Goal: Task Accomplishment & Management: Complete application form

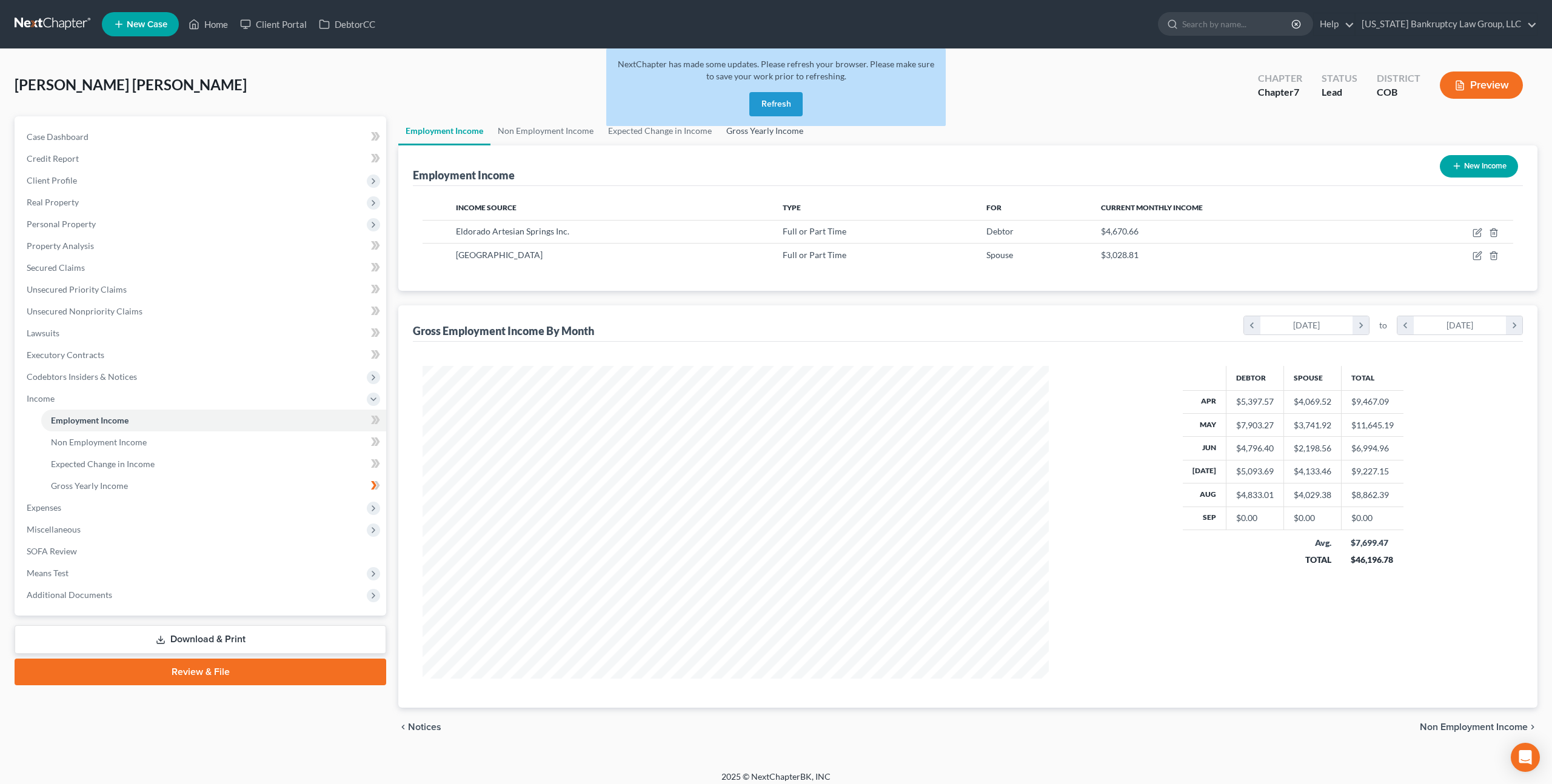
scroll to position [313, 650]
click at [771, 97] on button "Refresh" at bounding box center [775, 104] width 53 height 24
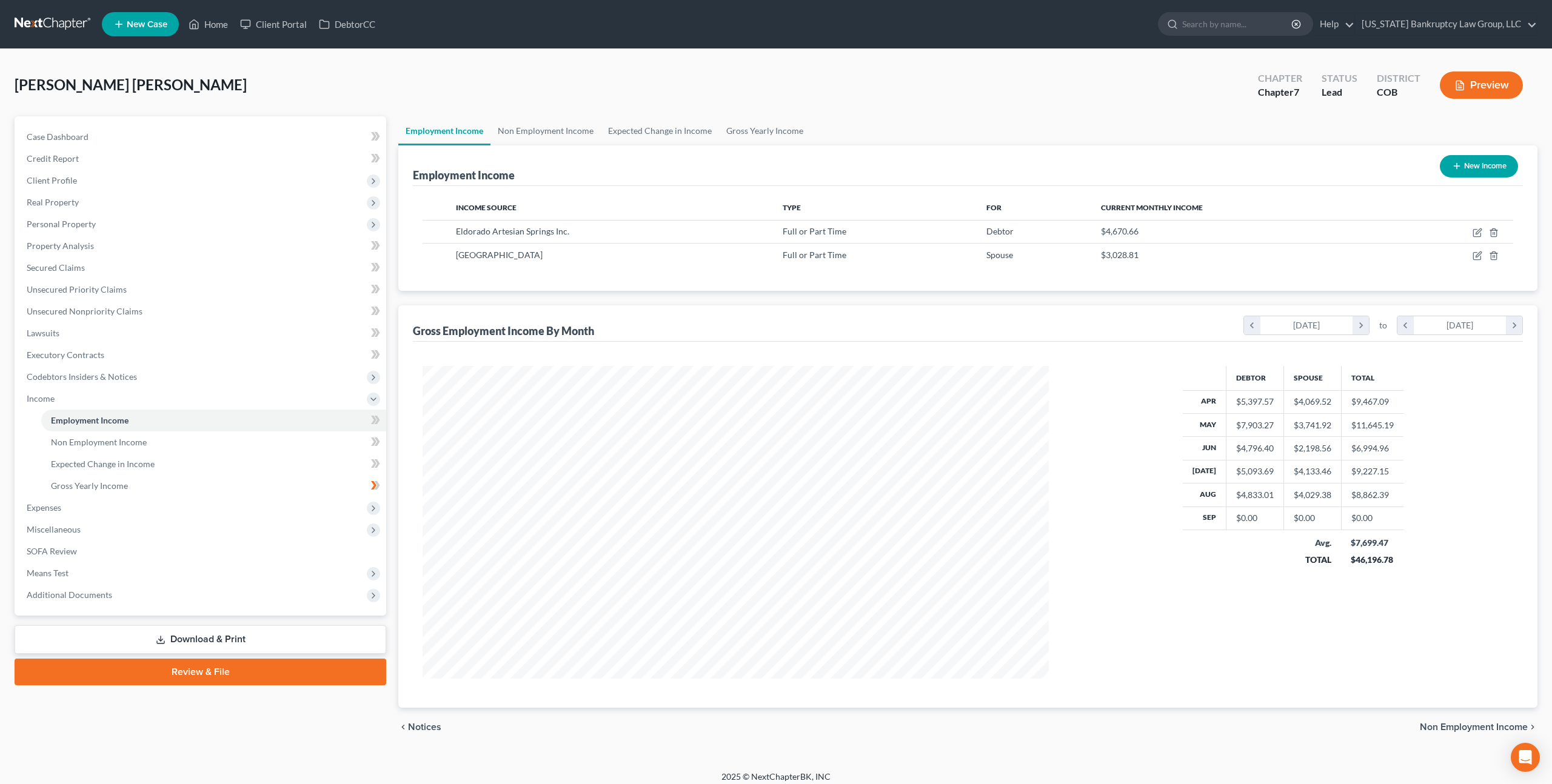
scroll to position [313, 650]
click at [62, 23] on link at bounding box center [53, 24] width 77 height 22
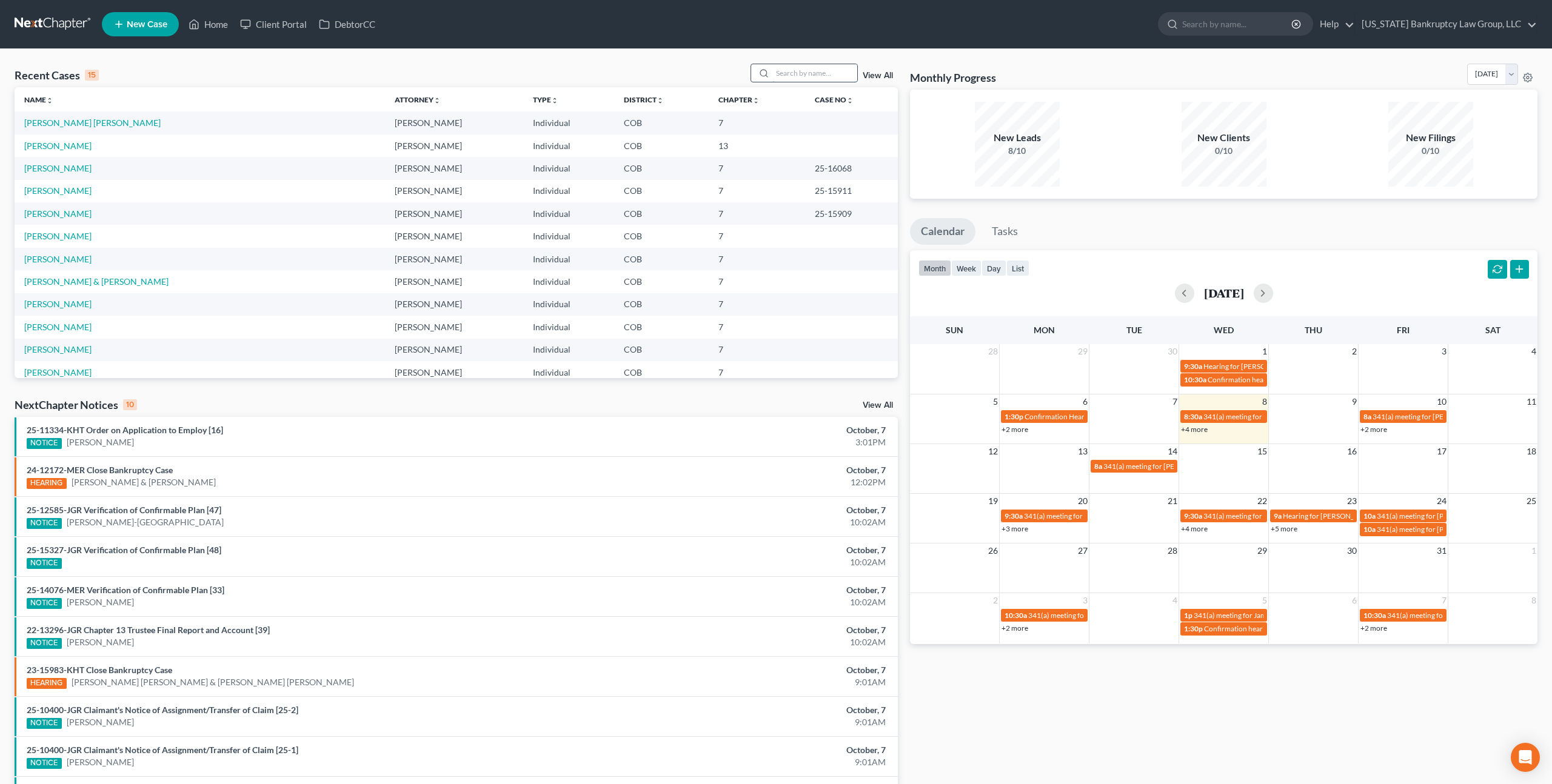
click at [791, 77] on input "search" at bounding box center [815, 72] width 85 height 18
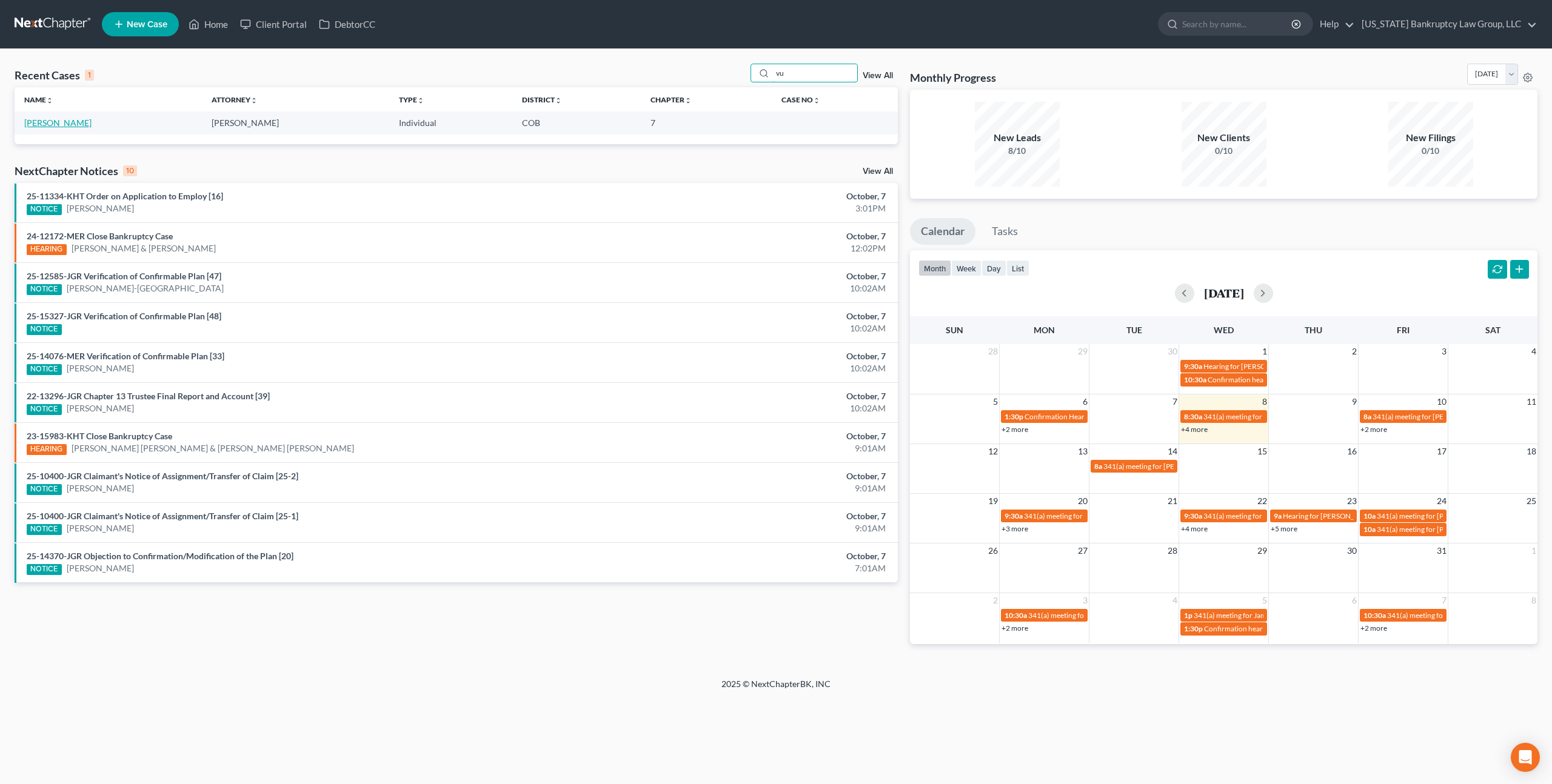
type input "vu"
click at [50, 125] on link "[PERSON_NAME]" at bounding box center [58, 123] width 67 height 10
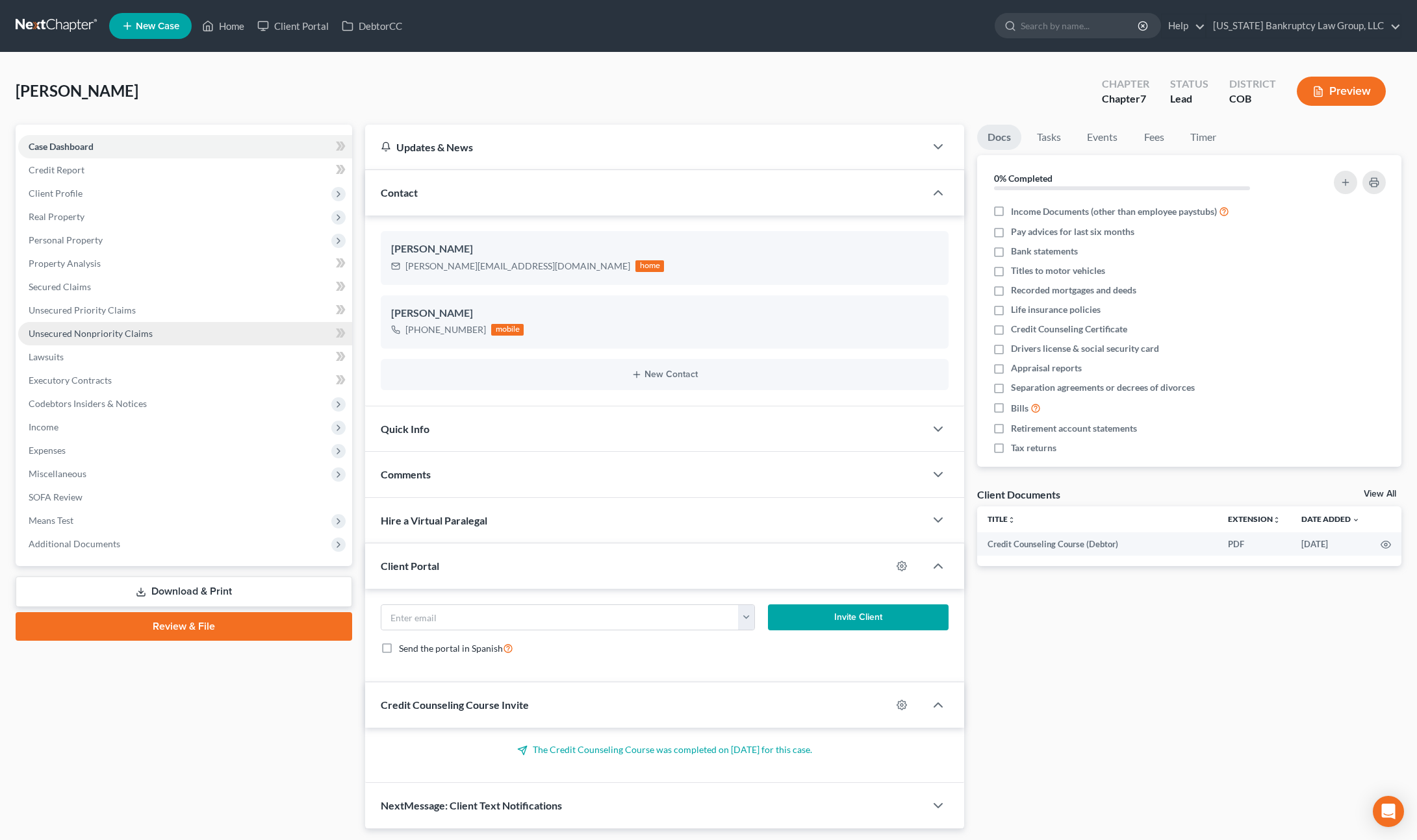
click at [96, 328] on span "Unsecured Nonpriority Claims" at bounding box center [91, 333] width 124 height 11
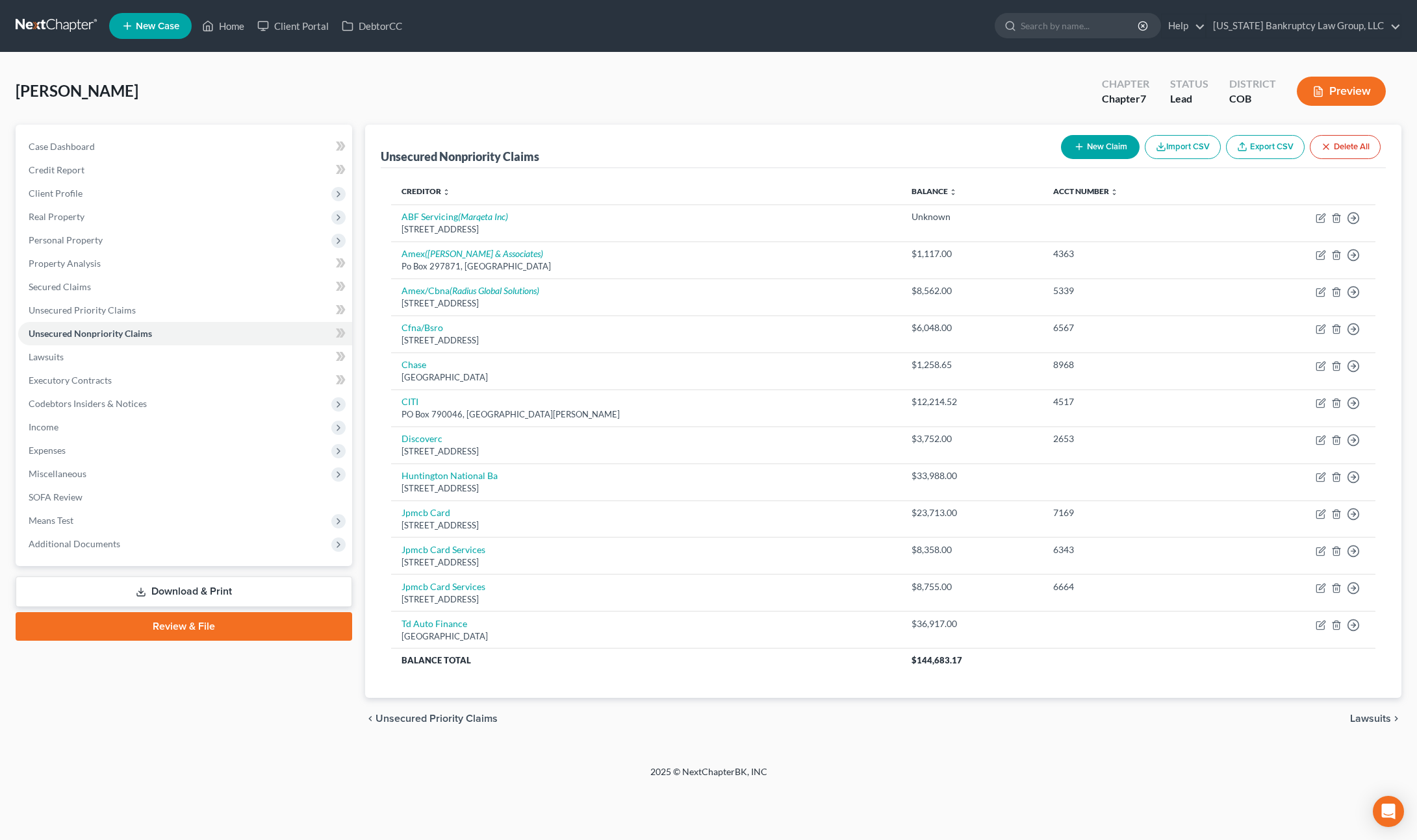
click at [1106, 150] on button "New Claim" at bounding box center [1100, 147] width 78 height 24
select select "0"
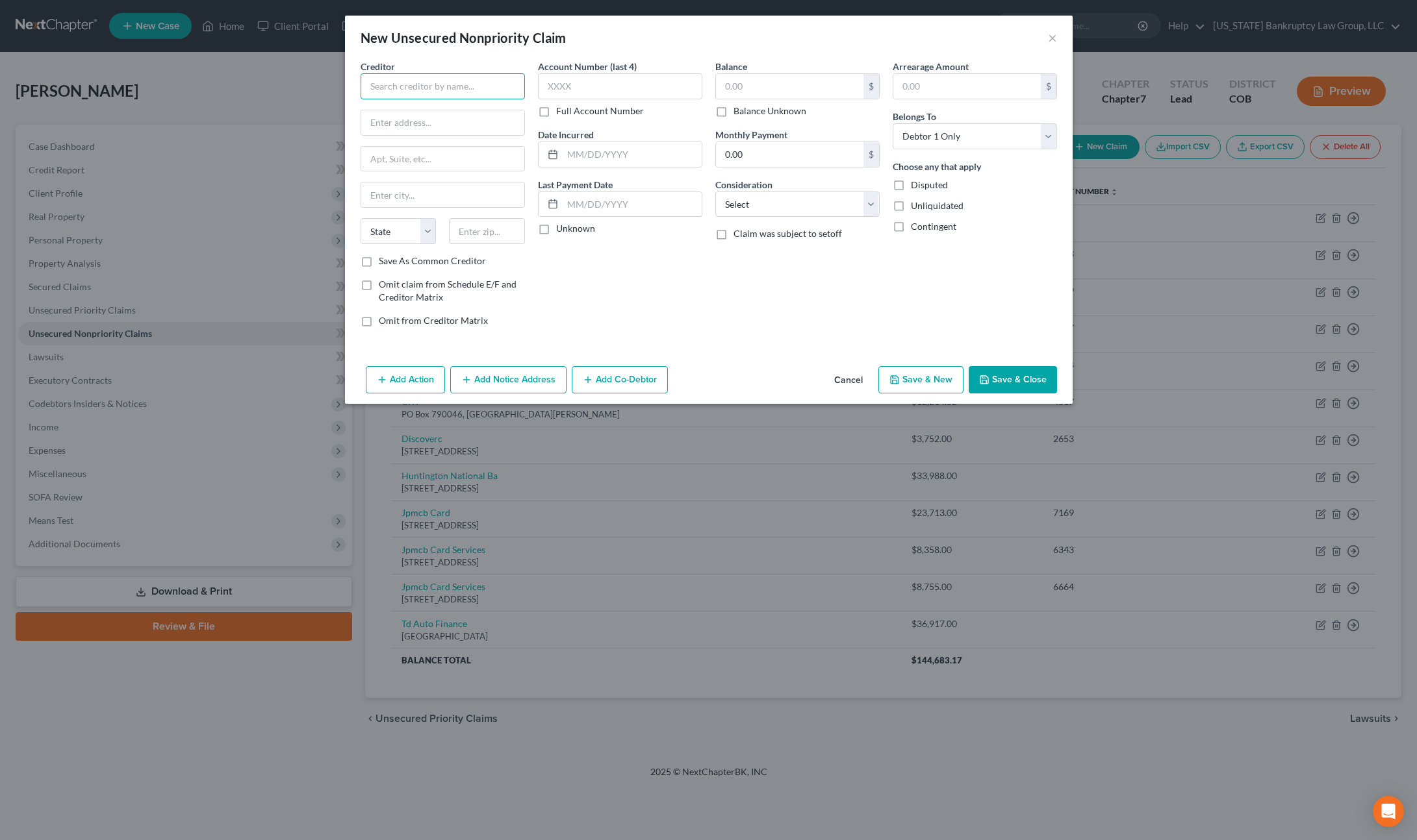
click at [472, 85] on input "text" at bounding box center [442, 86] width 164 height 26
type input "Por"
click at [846, 378] on button "Cancel" at bounding box center [848, 380] width 50 height 26
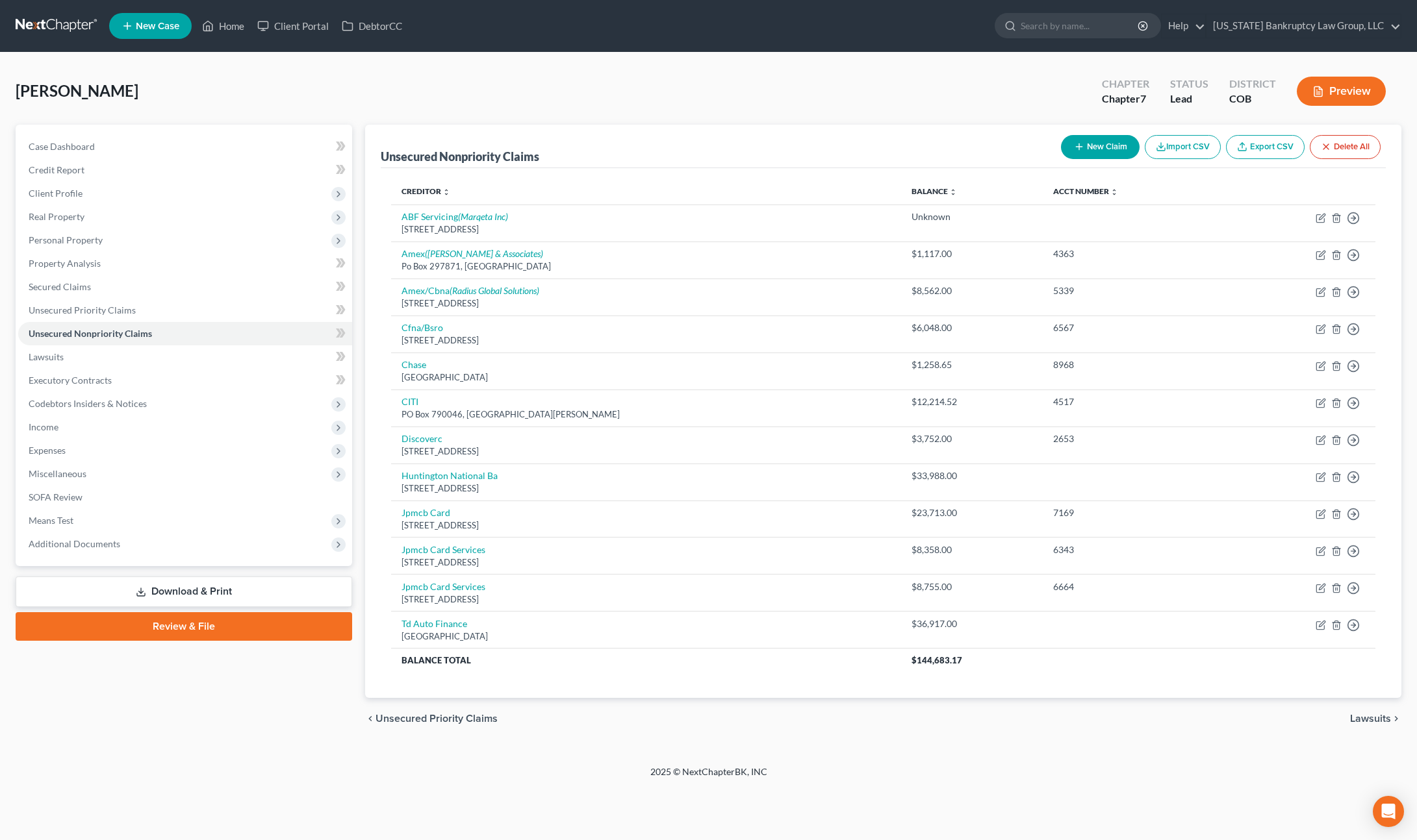
click at [1108, 147] on button "New Claim" at bounding box center [1100, 147] width 78 height 24
select select "0"
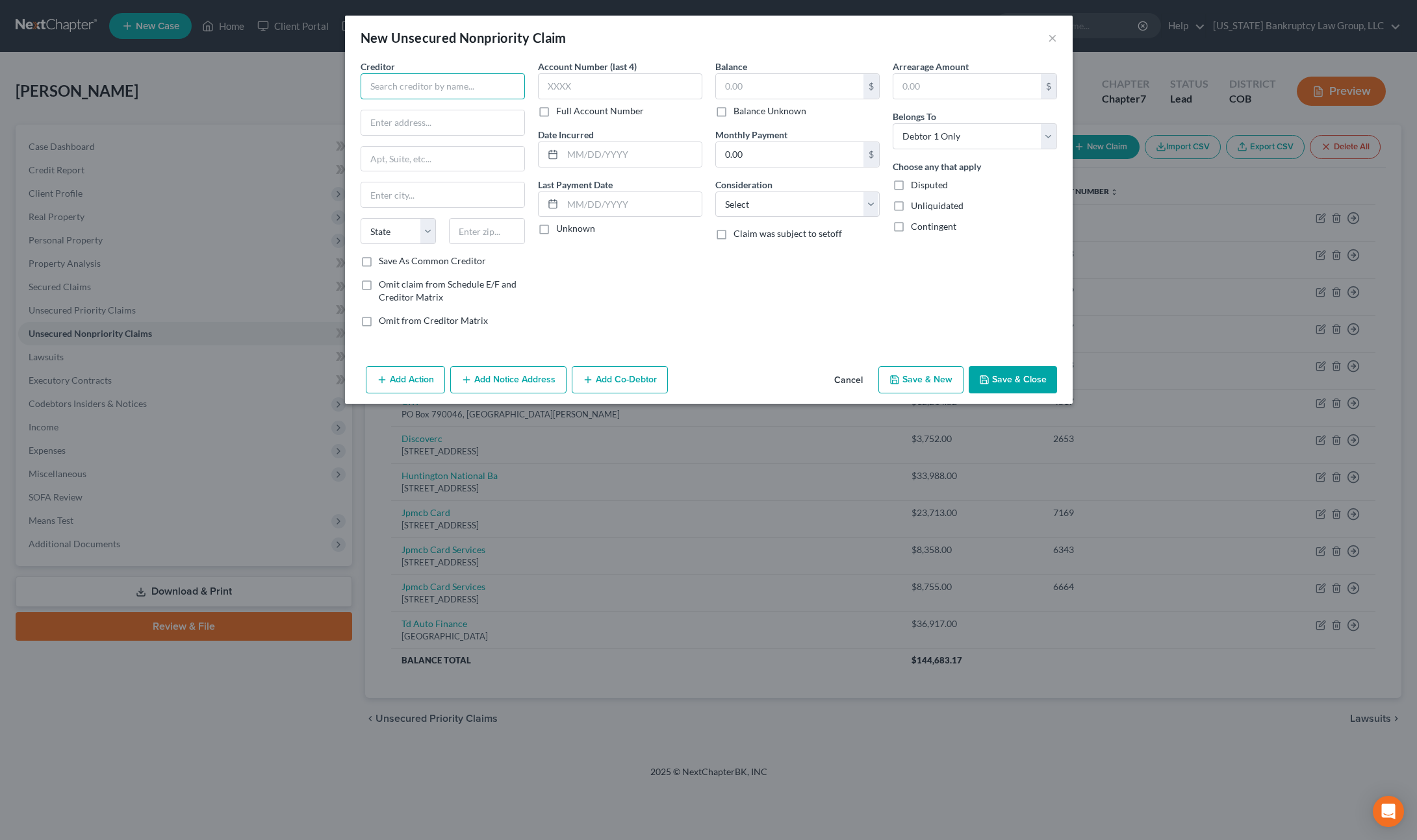
click at [472, 85] on input "text" at bounding box center [442, 86] width 164 height 26
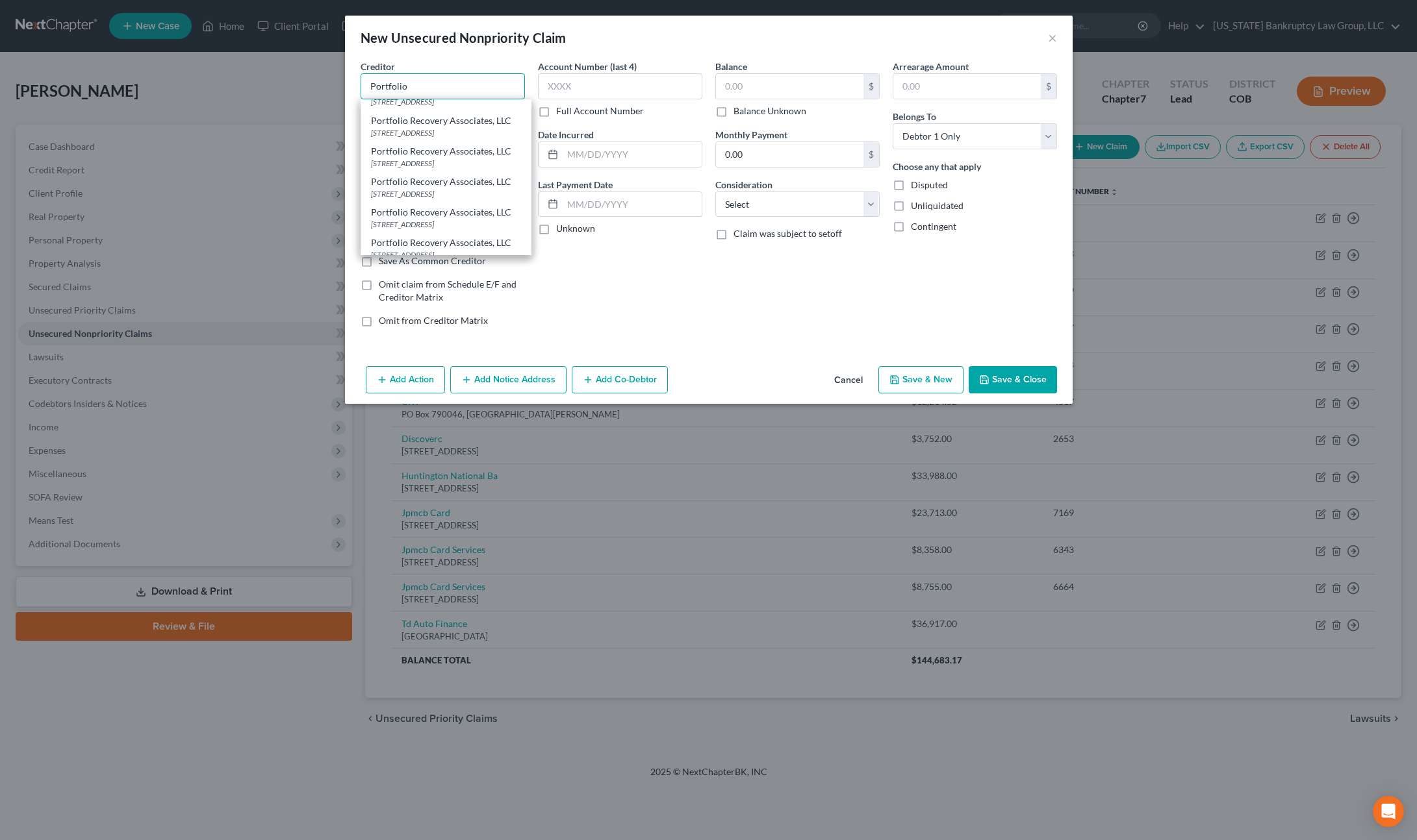
scroll to position [153, 0]
click at [422, 187] on div "Portfolio Recovery Associates, LLC" at bounding box center [446, 181] width 150 height 13
type input "Portfolio Recovery Associates, LLC"
type input "[STREET_ADDRESS]"
type input "[GEOGRAPHIC_DATA]"
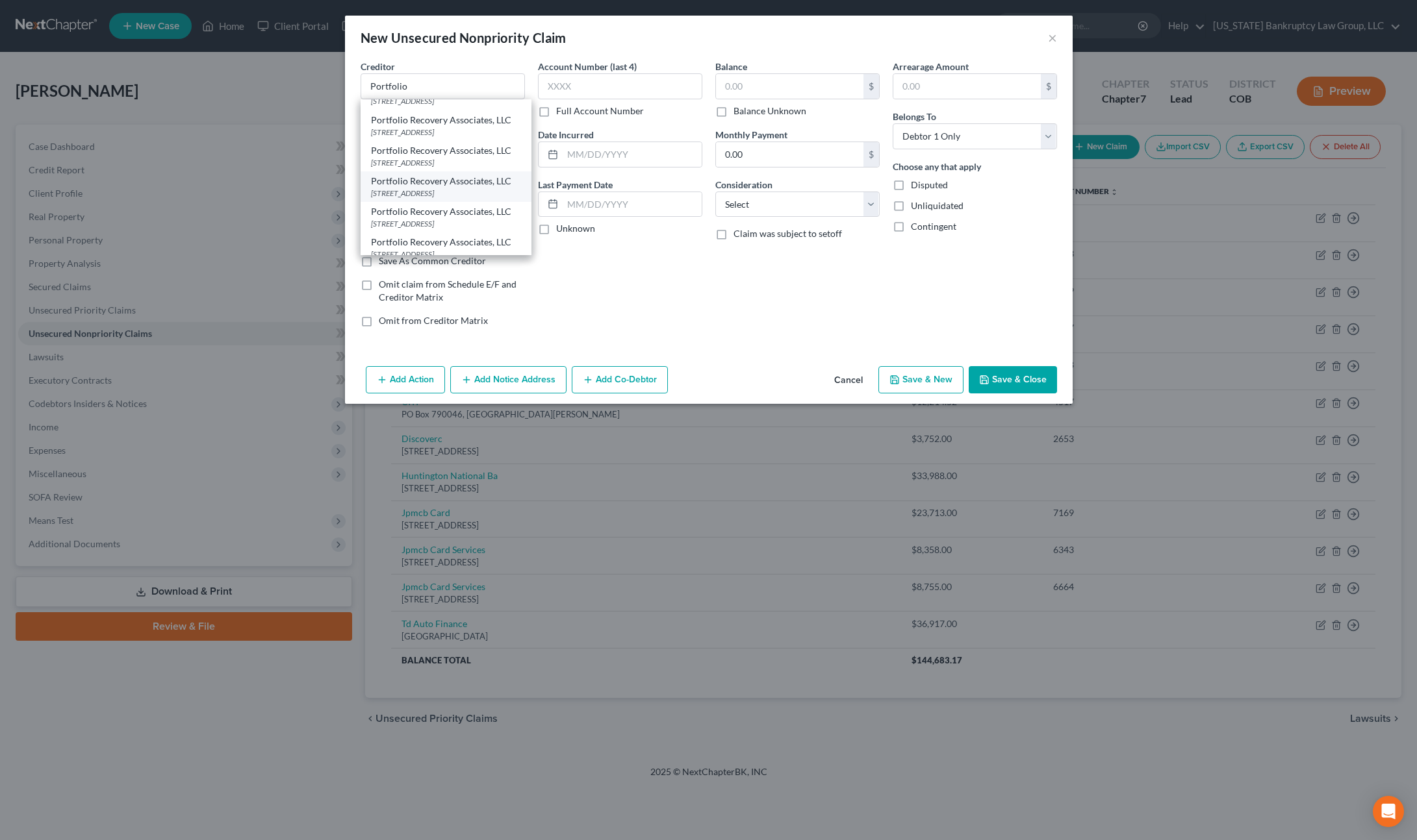
select select "48"
type input "23502"
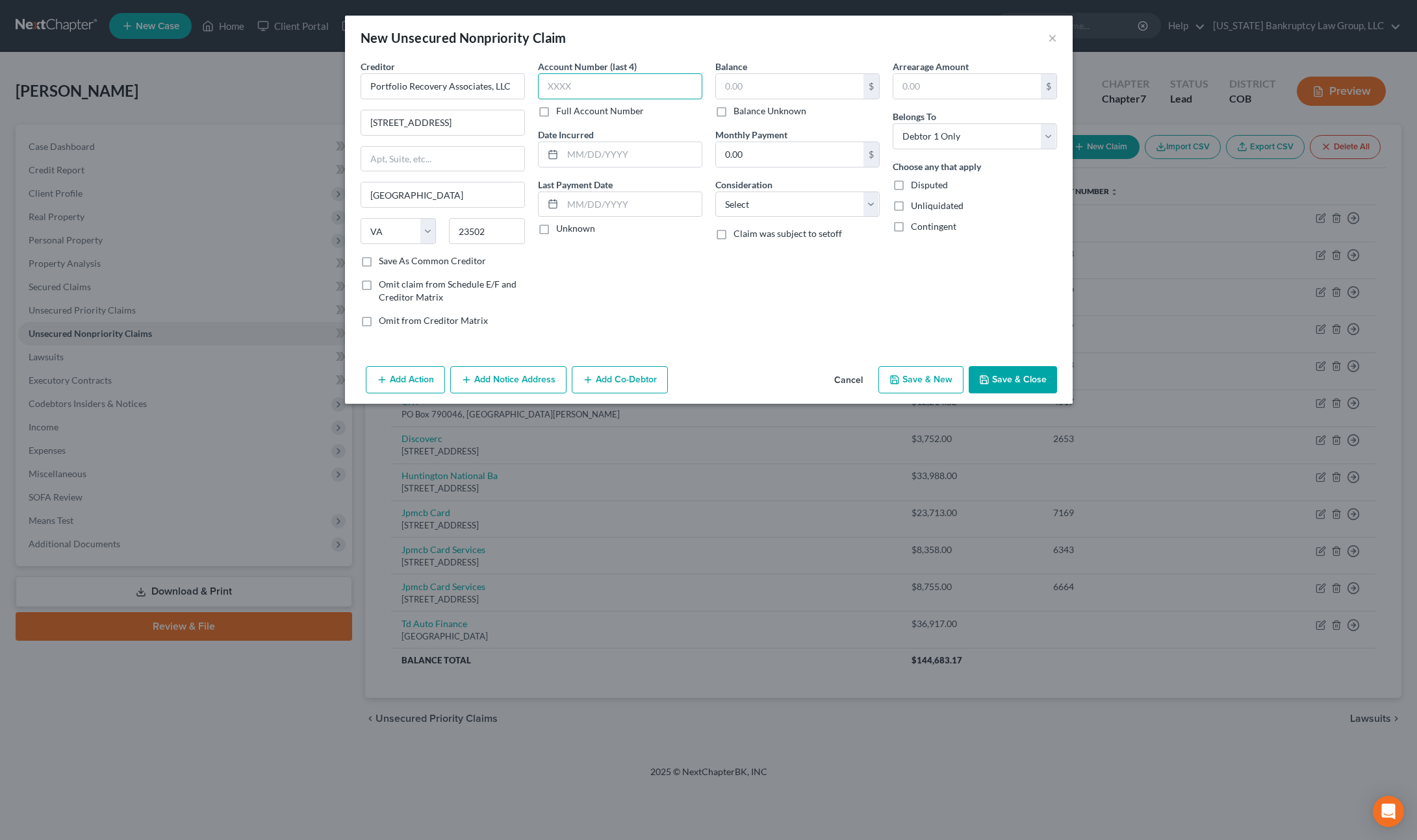
click at [593, 87] on input "text" at bounding box center [620, 86] width 164 height 26
type input "4338"
click at [735, 87] on input "text" at bounding box center [790, 86] width 148 height 24
type input "6,318.12"
click at [780, 214] on select "Select Cable / Satellite Services Collection Agency Credit Card Debt Debt Couns…" at bounding box center [797, 204] width 164 height 26
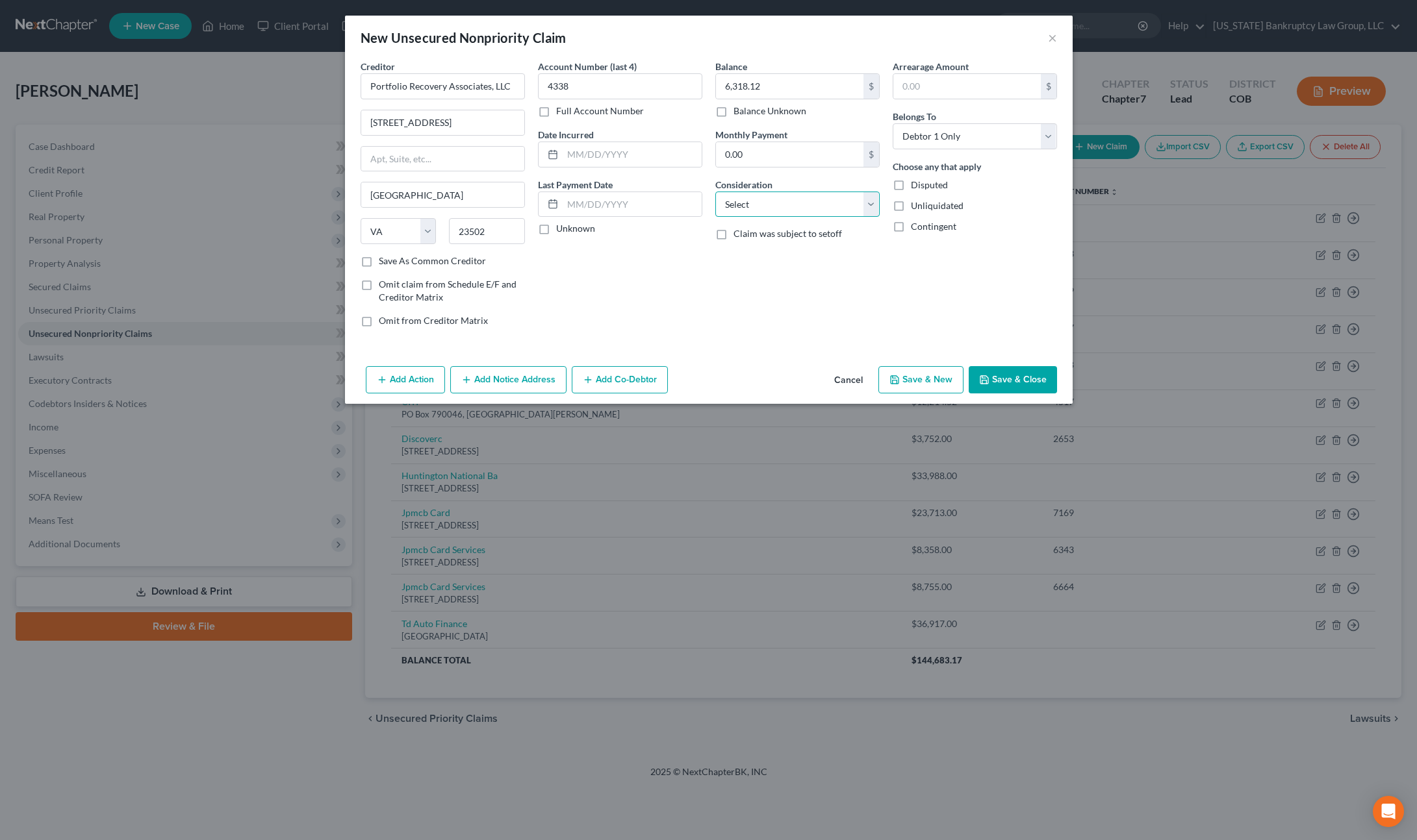
select select "1"
click at [715, 192] on select "Select Cable / Satellite Services Collection Agency Credit Card Debt Debt Couns…" at bounding box center [797, 204] width 164 height 26
click at [537, 385] on button "Add Notice Address" at bounding box center [508, 380] width 116 height 27
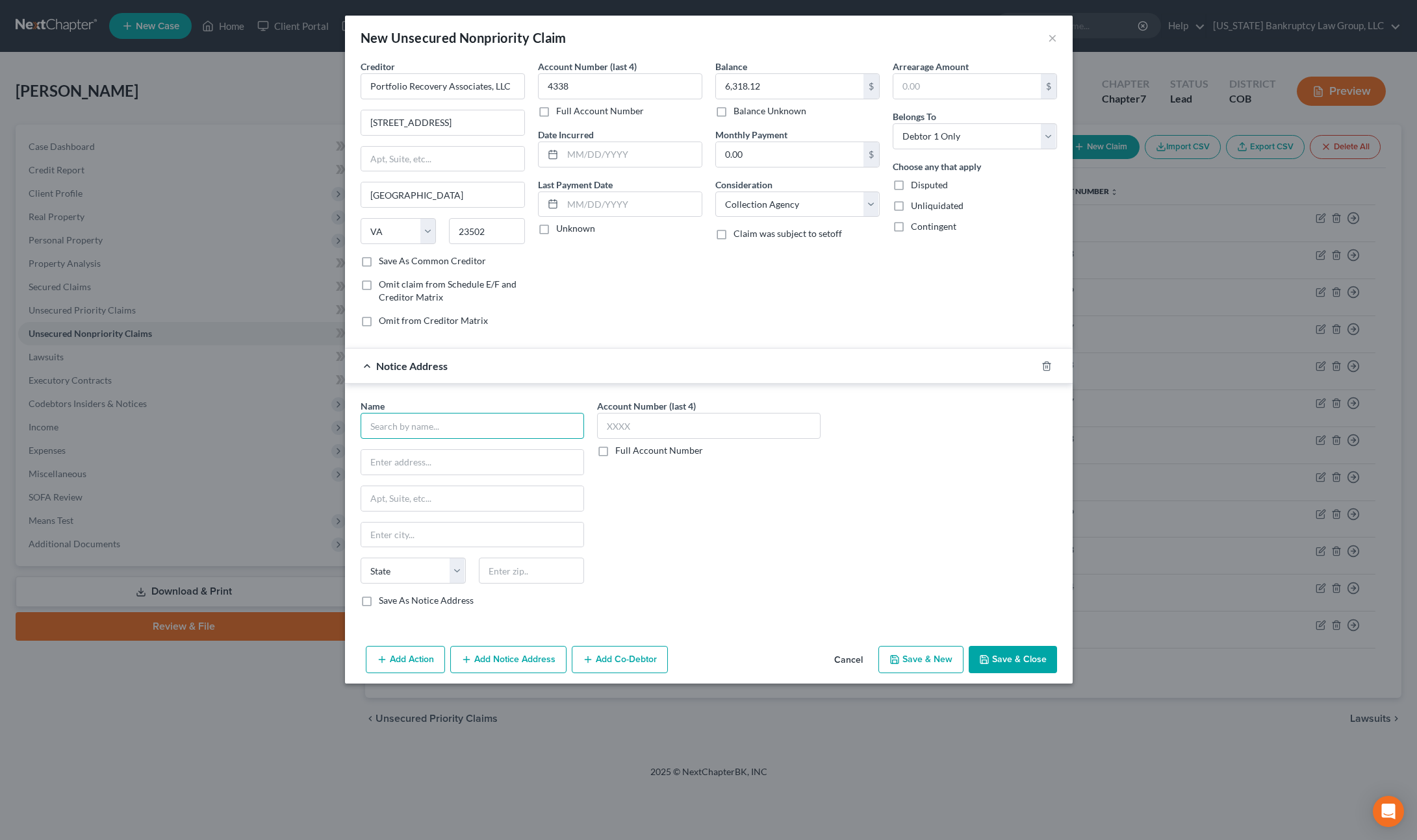
click at [419, 426] on input "text" at bounding box center [472, 426] width 223 height 26
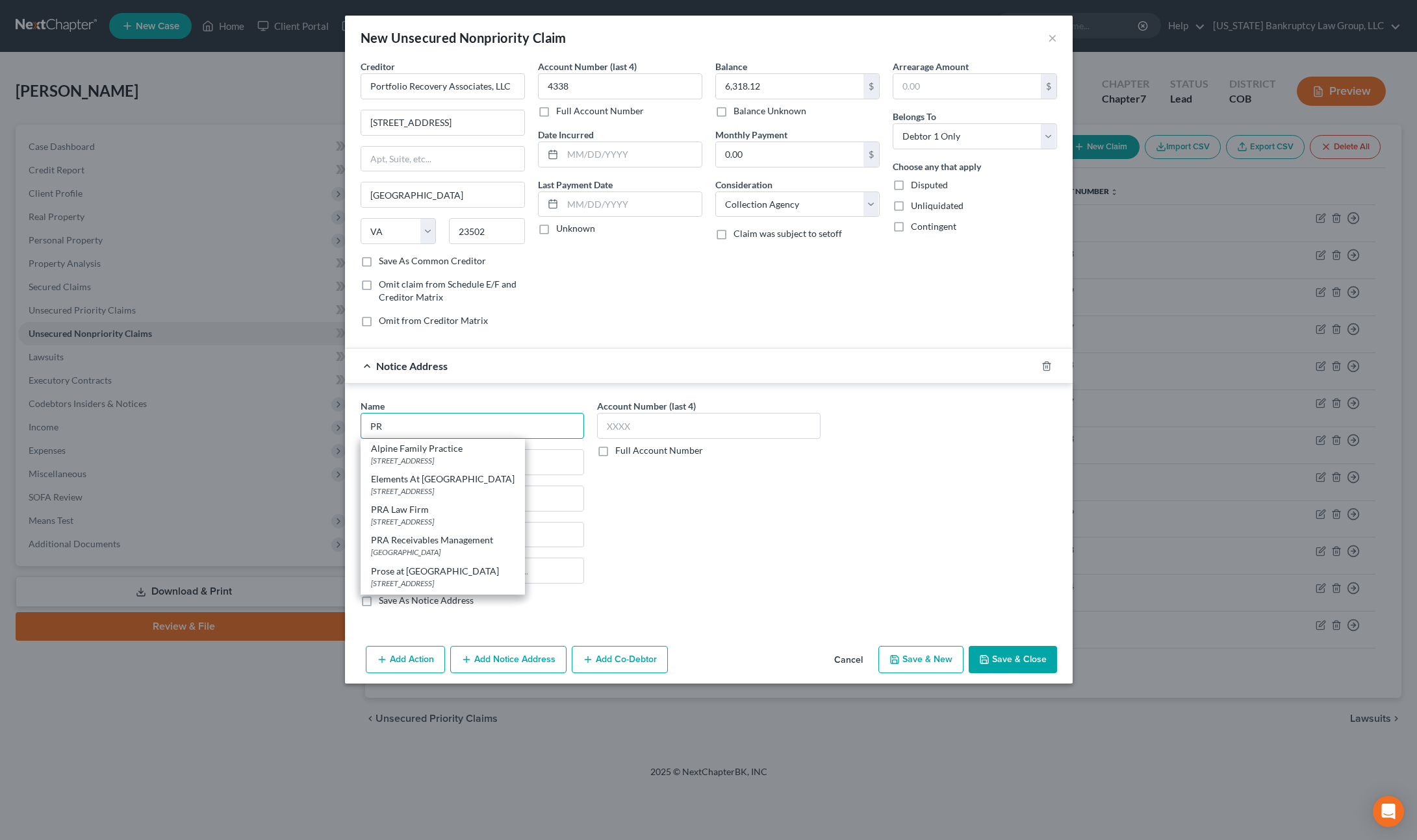
type input "P"
click at [458, 520] on div "[STREET_ADDRESS]" at bounding box center [441, 521] width 141 height 11
type input "Portfolio Recovery Associates, LLC"
type input "PO Box 12914"
type input "[GEOGRAPHIC_DATA]"
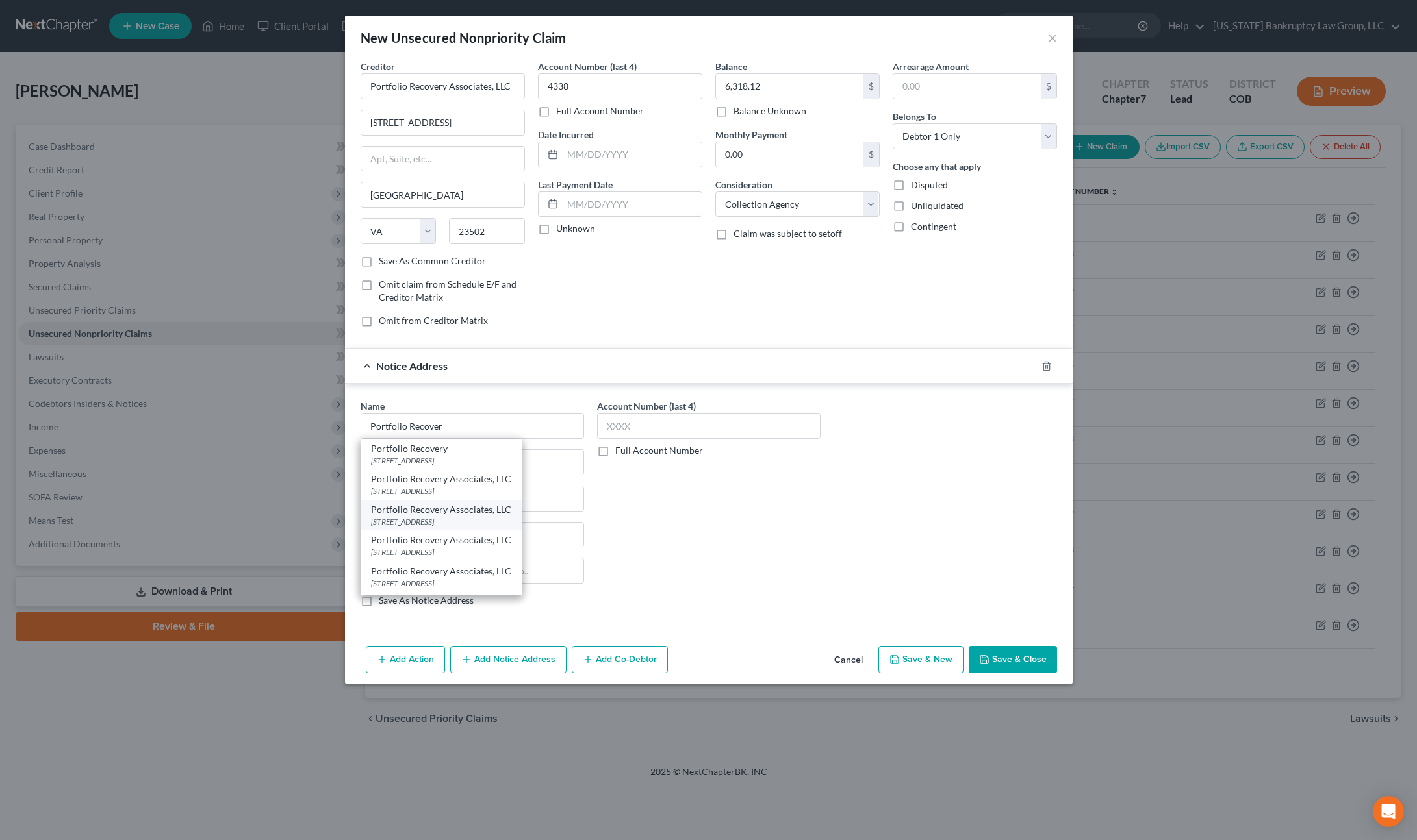
select select "48"
type input "23541"
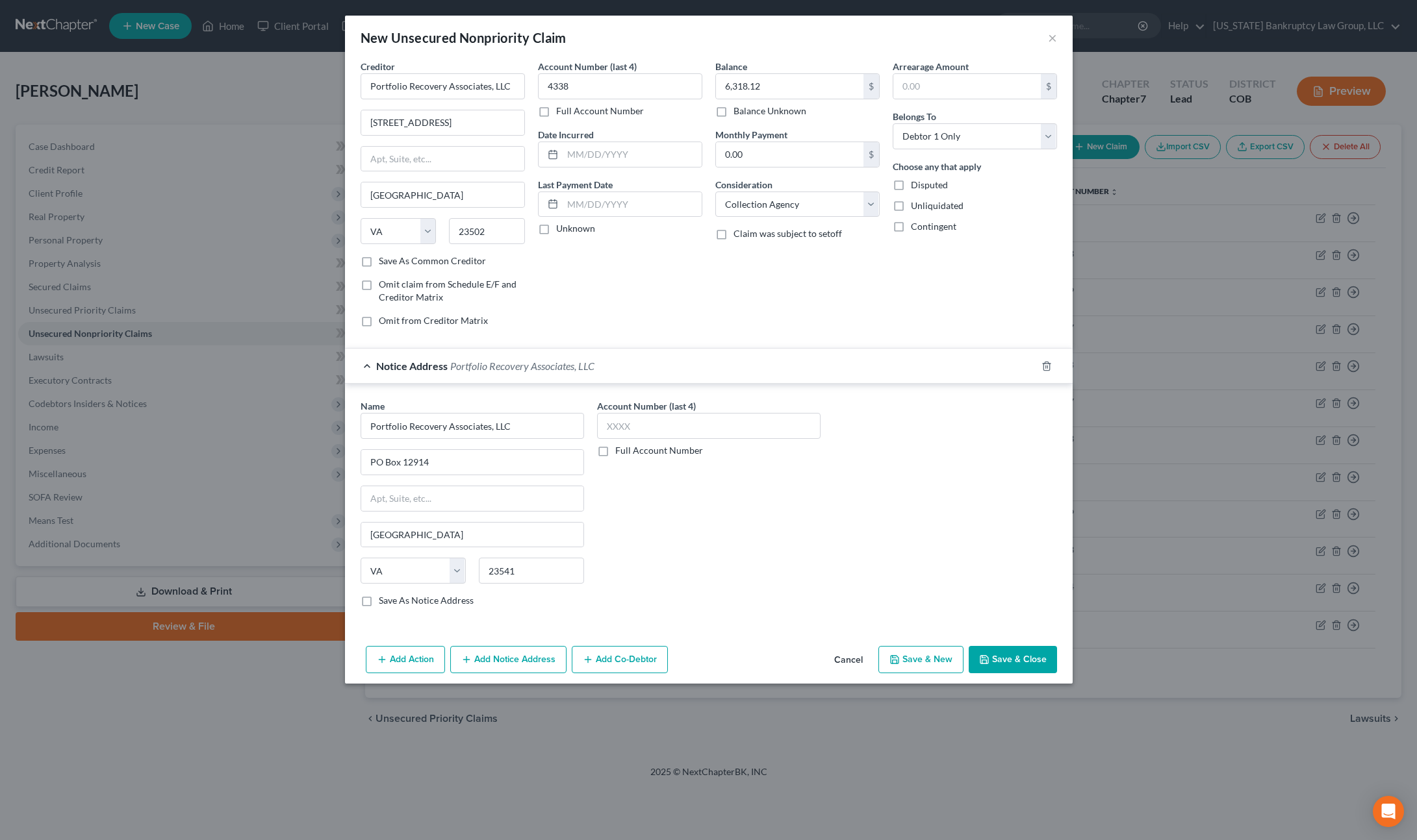
click at [504, 658] on button "Add Notice Address" at bounding box center [508, 660] width 116 height 27
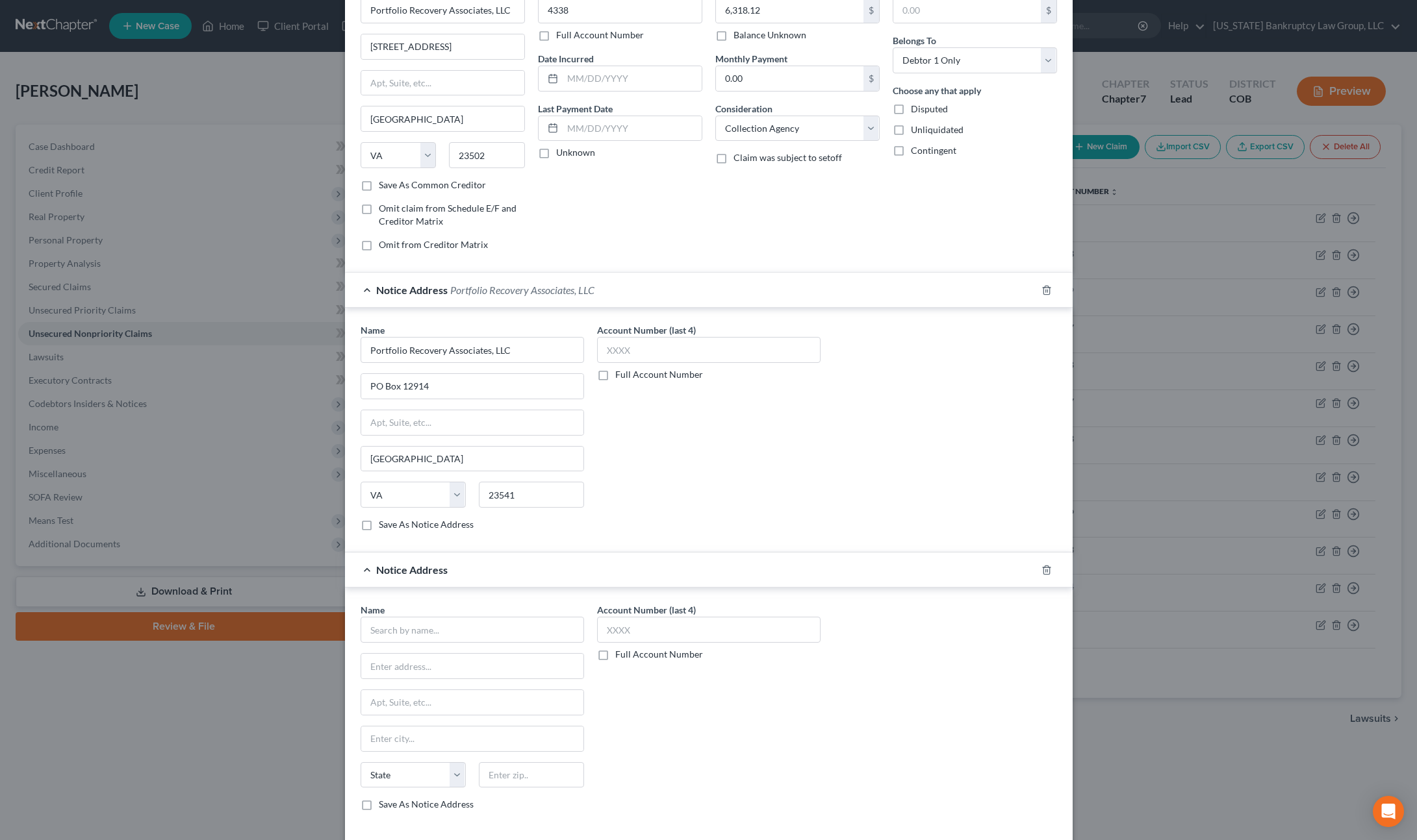
scroll to position [106, 0]
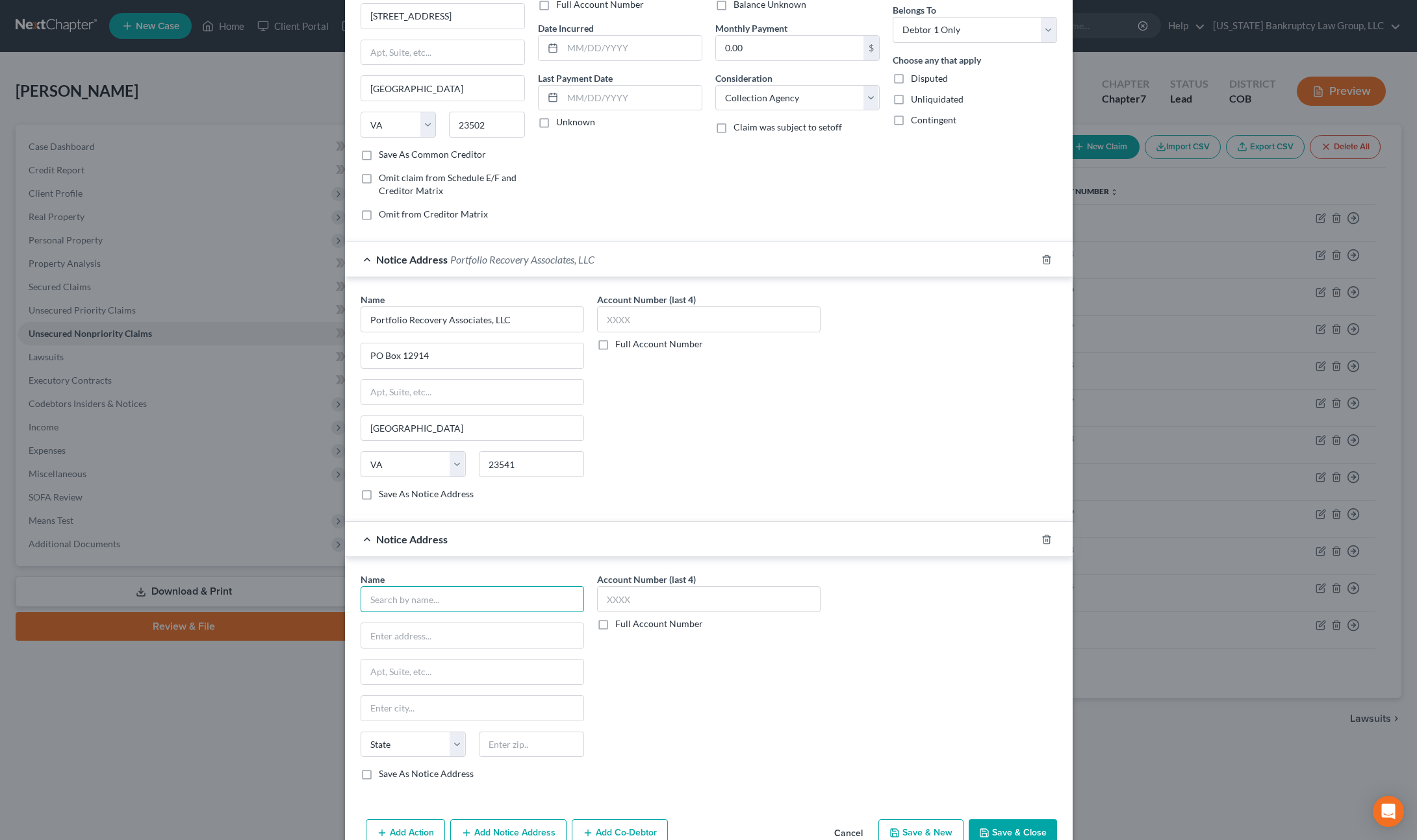
click at [409, 597] on input "text" at bounding box center [472, 599] width 223 height 26
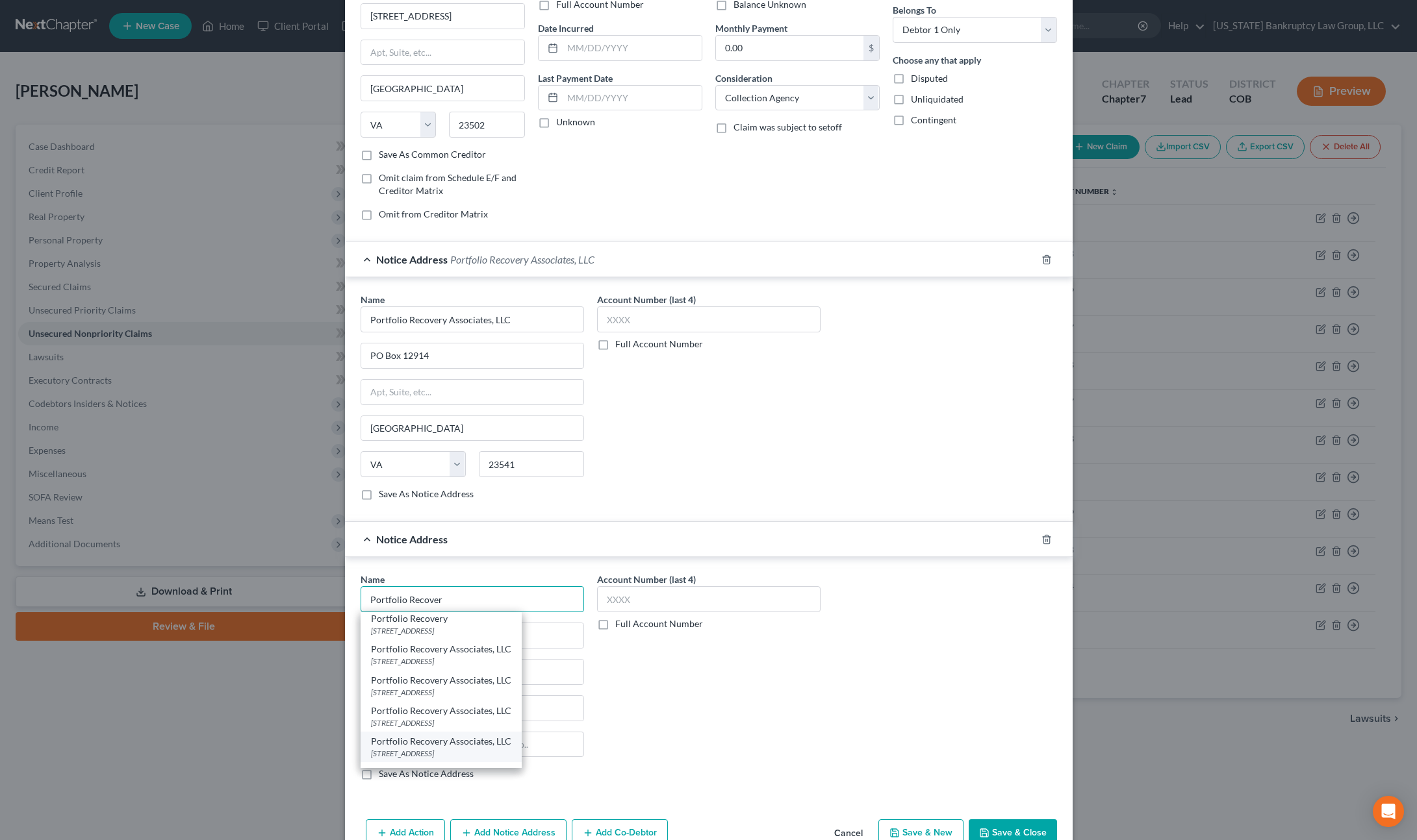
scroll to position [0, 0]
click at [464, 637] on div "[STREET_ADDRESS]" at bounding box center [441, 634] width 141 height 11
type input "Portfolio Recovery"
type input "[STREET_ADDRESS]"
type input "[GEOGRAPHIC_DATA]"
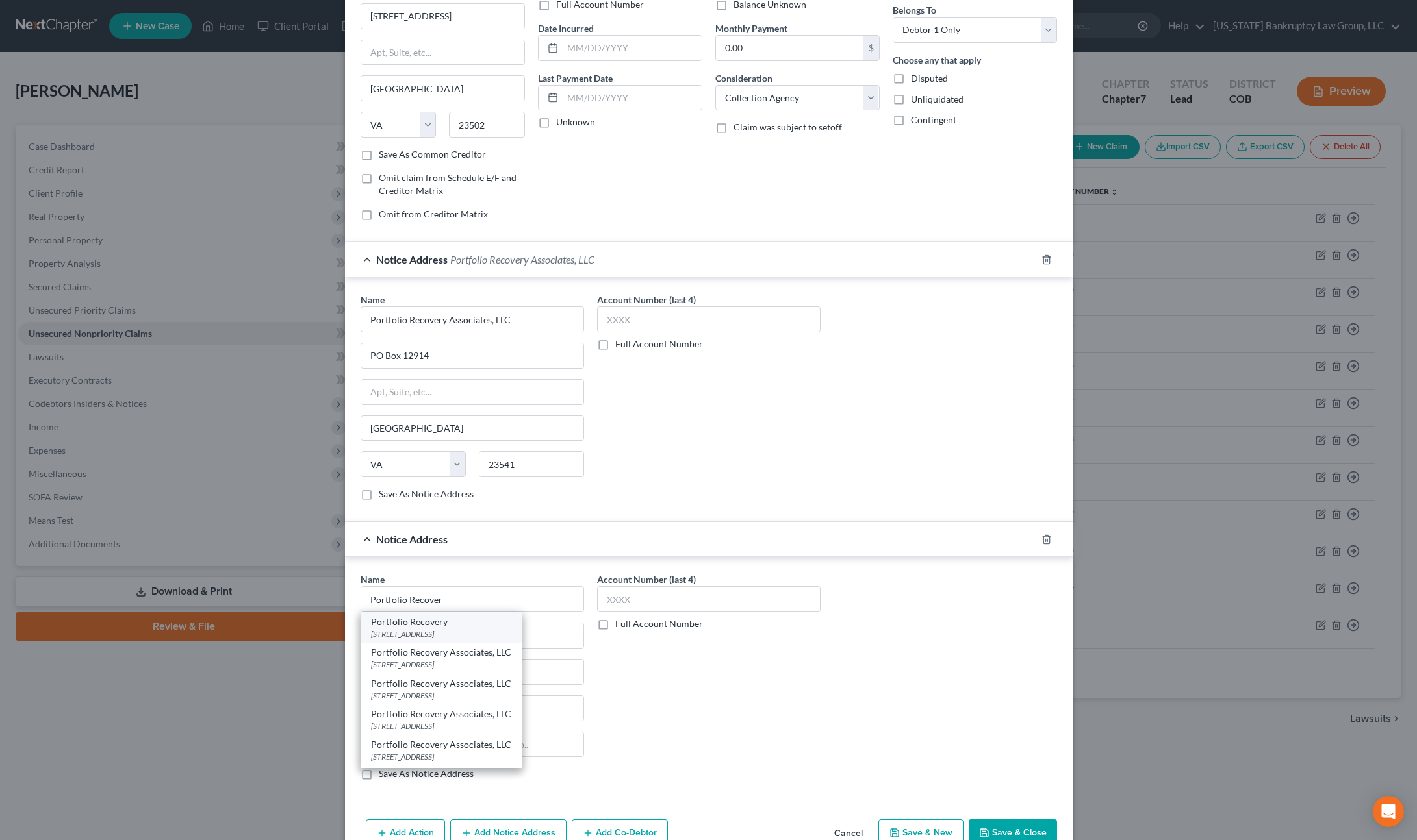
select select "5"
type input "80237"
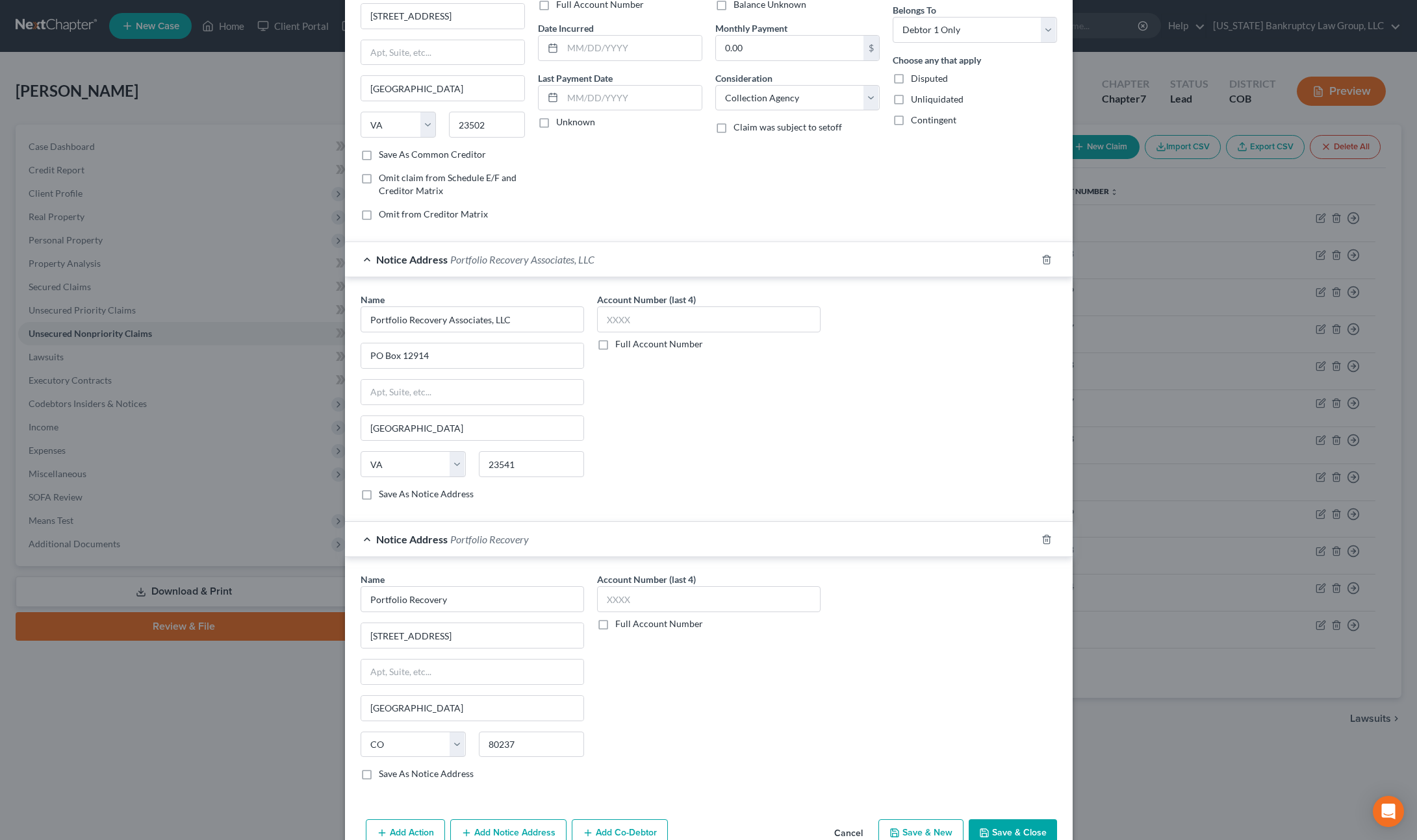
scroll to position [139, 0]
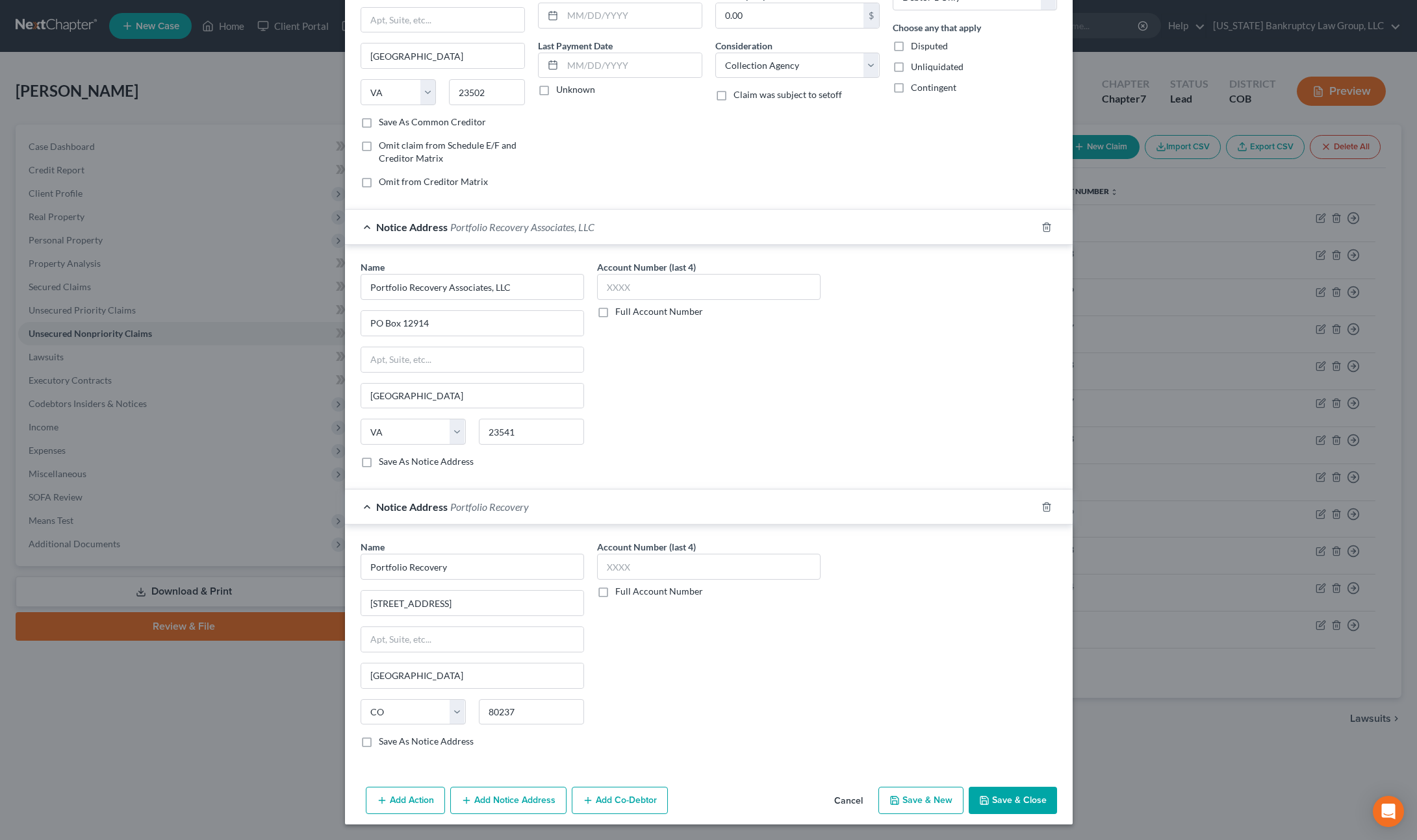
click at [1003, 796] on button "Save & Close" at bounding box center [1013, 800] width 88 height 27
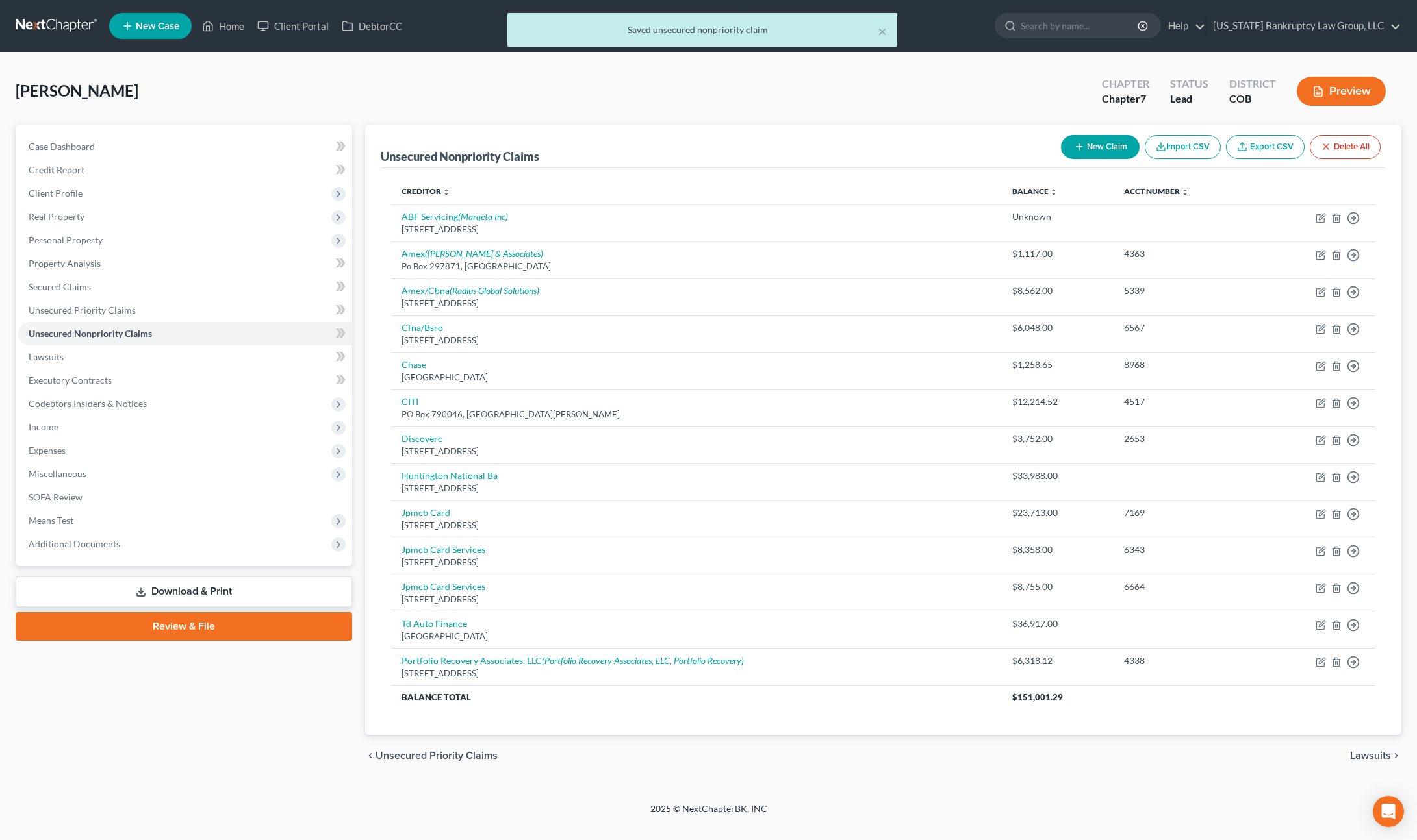
click at [1107, 152] on button "New Claim" at bounding box center [1100, 147] width 78 height 24
select select "0"
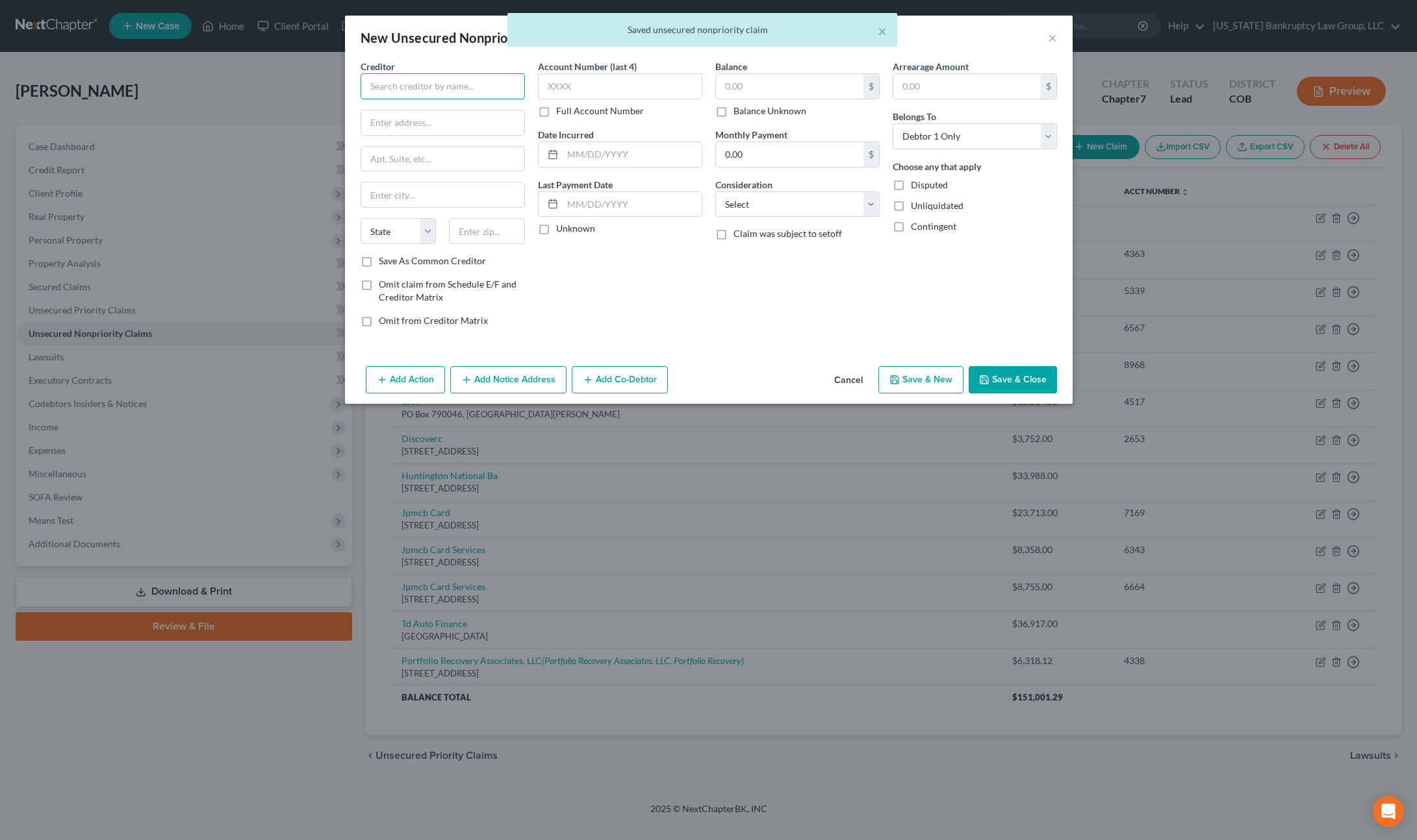
click at [458, 89] on input "text" at bounding box center [442, 86] width 164 height 26
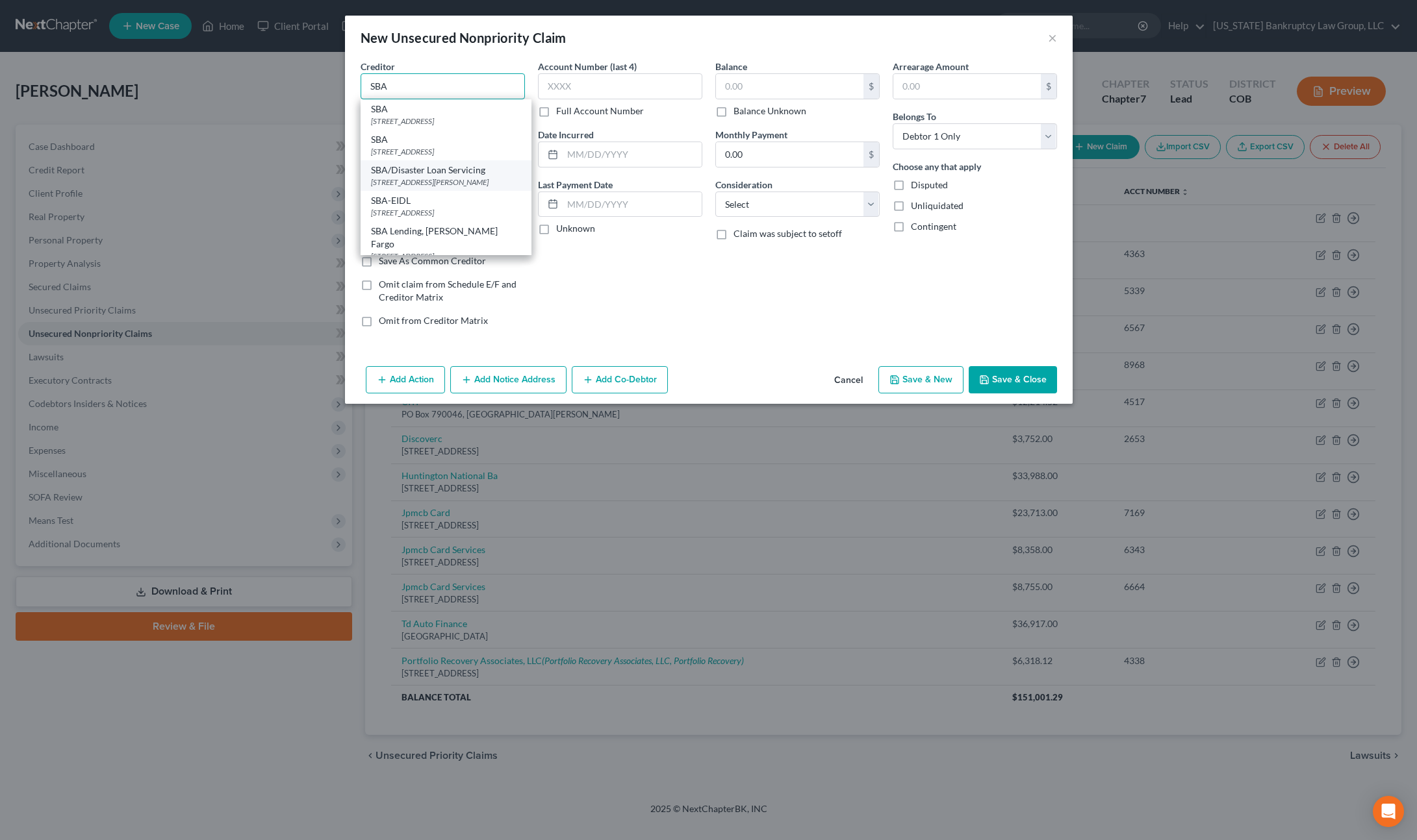
scroll to position [8, 0]
click at [844, 378] on button "Cancel" at bounding box center [848, 380] width 50 height 26
type input "SBA"
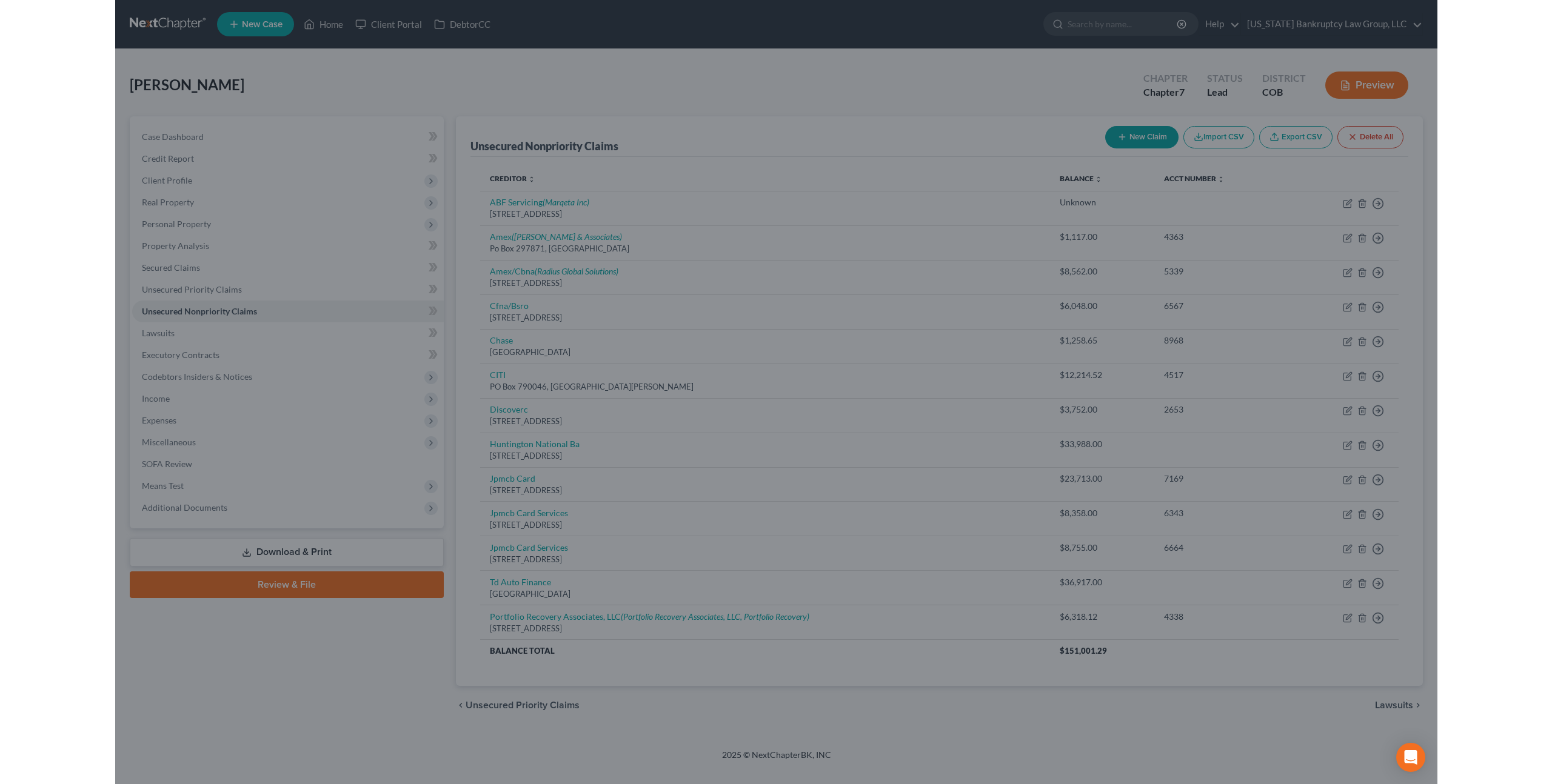
scroll to position [0, 0]
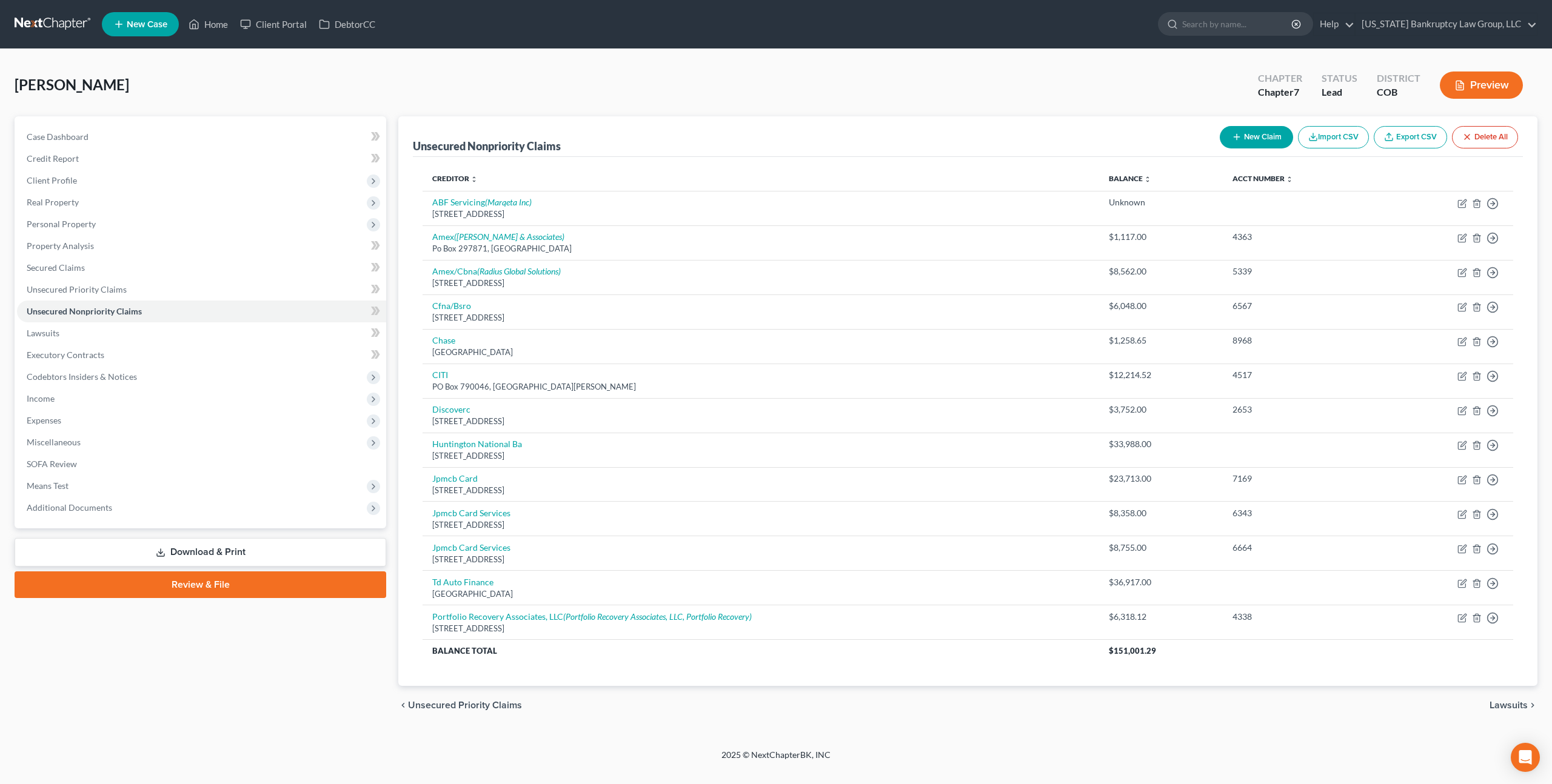
click at [146, 21] on span "New Case" at bounding box center [147, 24] width 40 height 9
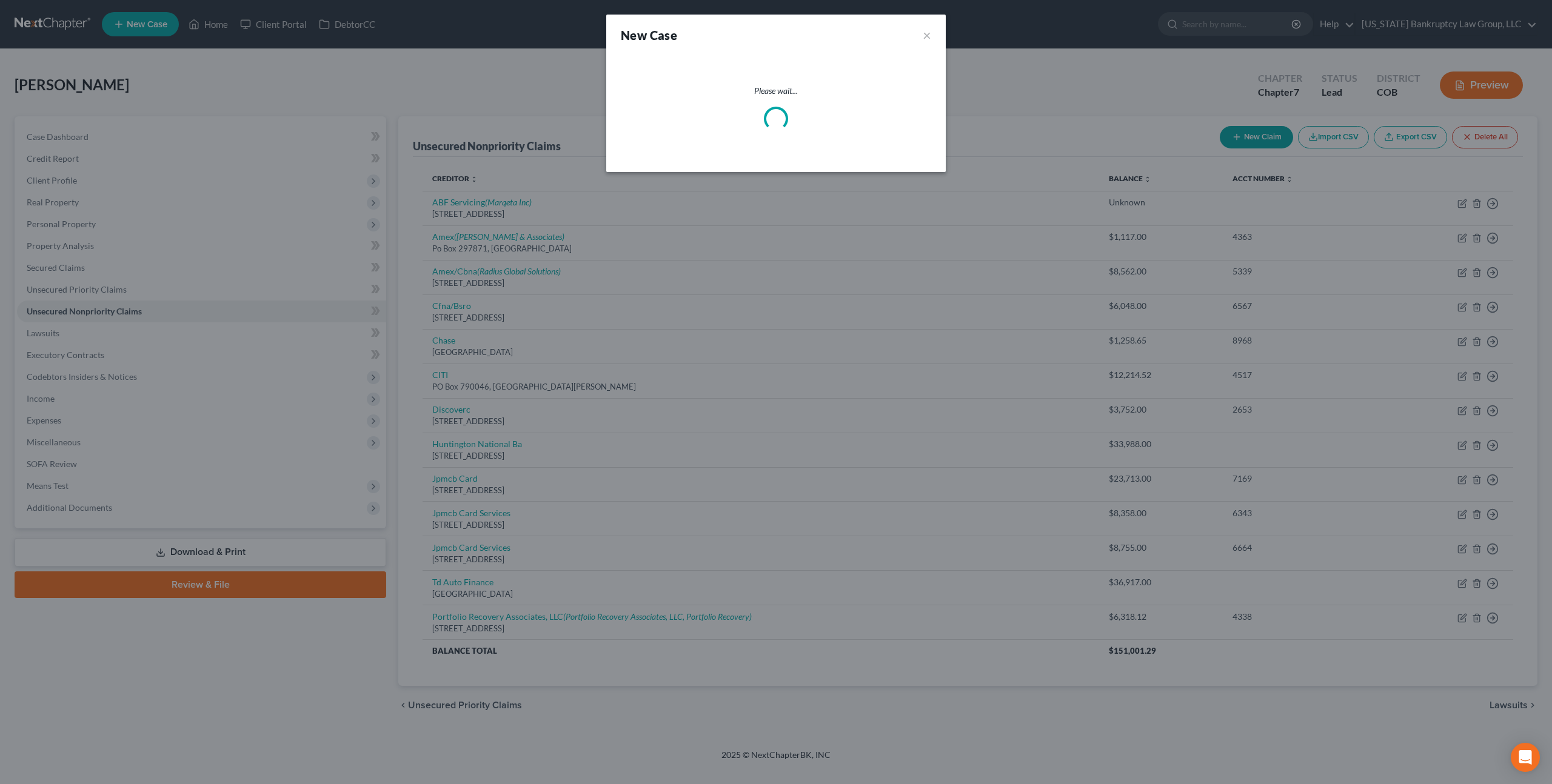
select select "11"
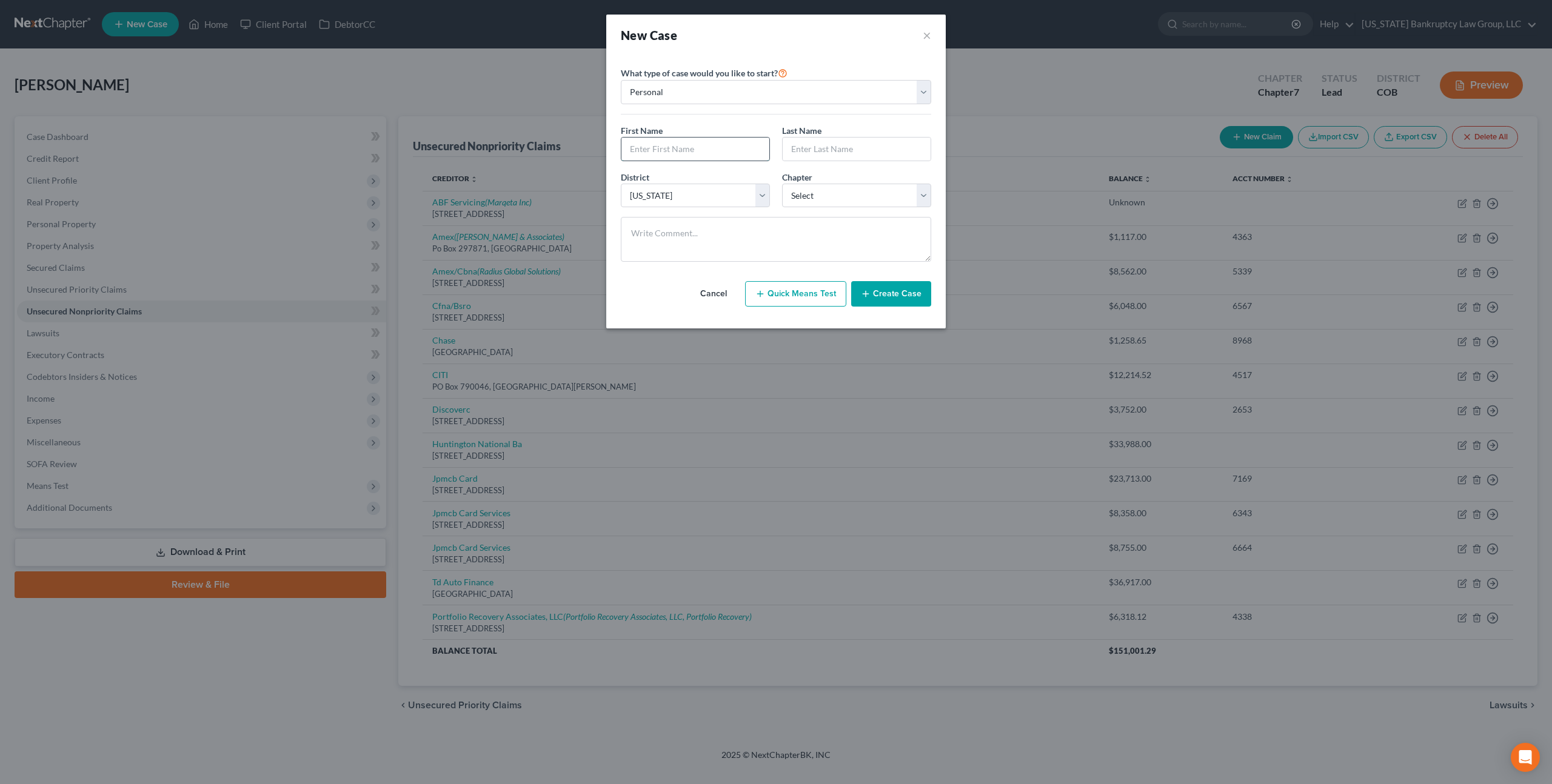
click at [642, 156] on input "text" at bounding box center [695, 149] width 148 height 23
type input "[PERSON_NAME]"
click at [805, 194] on select "Select 7 11 12 13" at bounding box center [856, 196] width 149 height 24
select select "0"
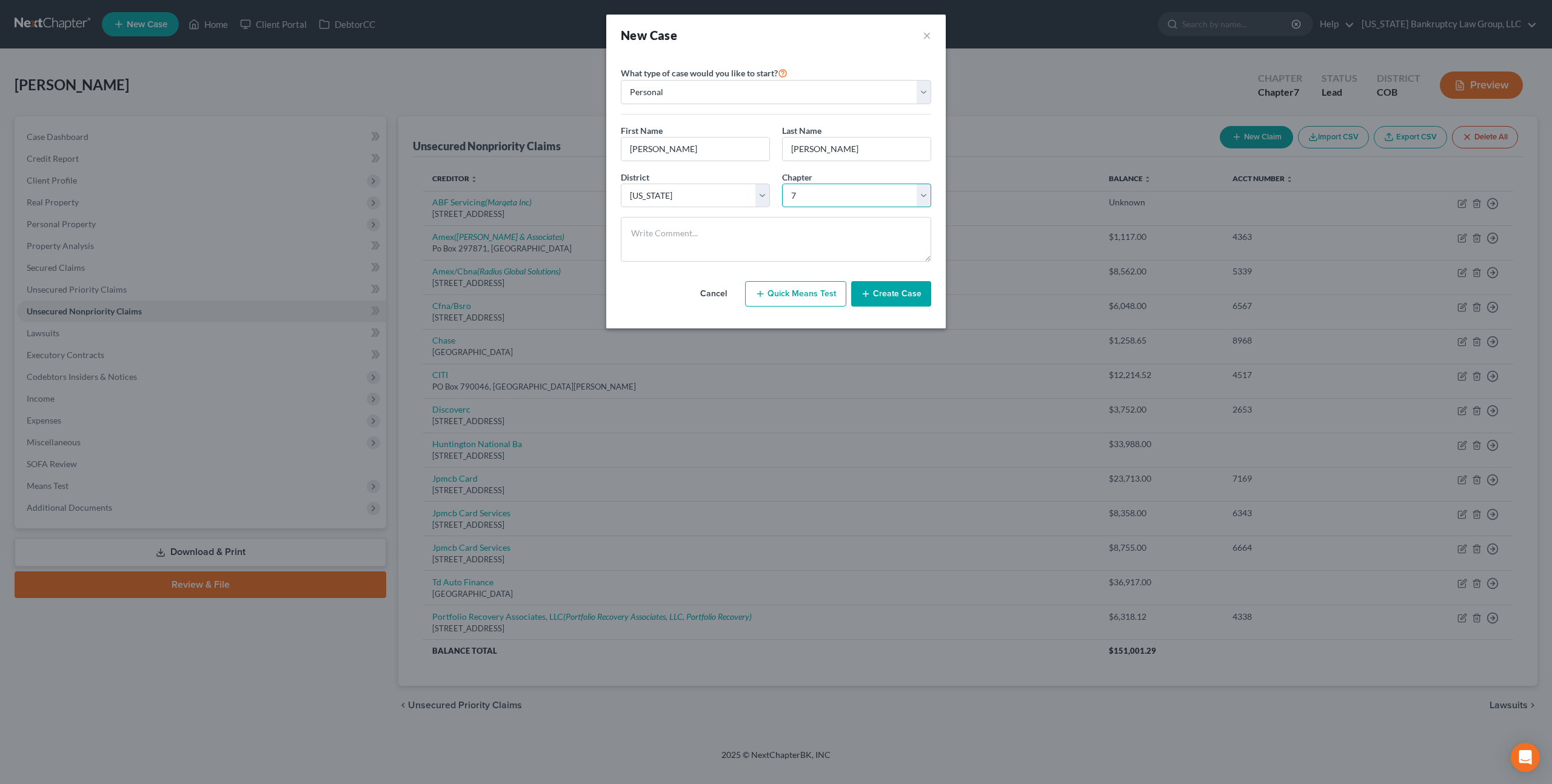
click at [782, 184] on select "Select 7 11 12 13" at bounding box center [856, 196] width 149 height 24
click at [889, 294] on button "Create Case" at bounding box center [890, 294] width 80 height 25
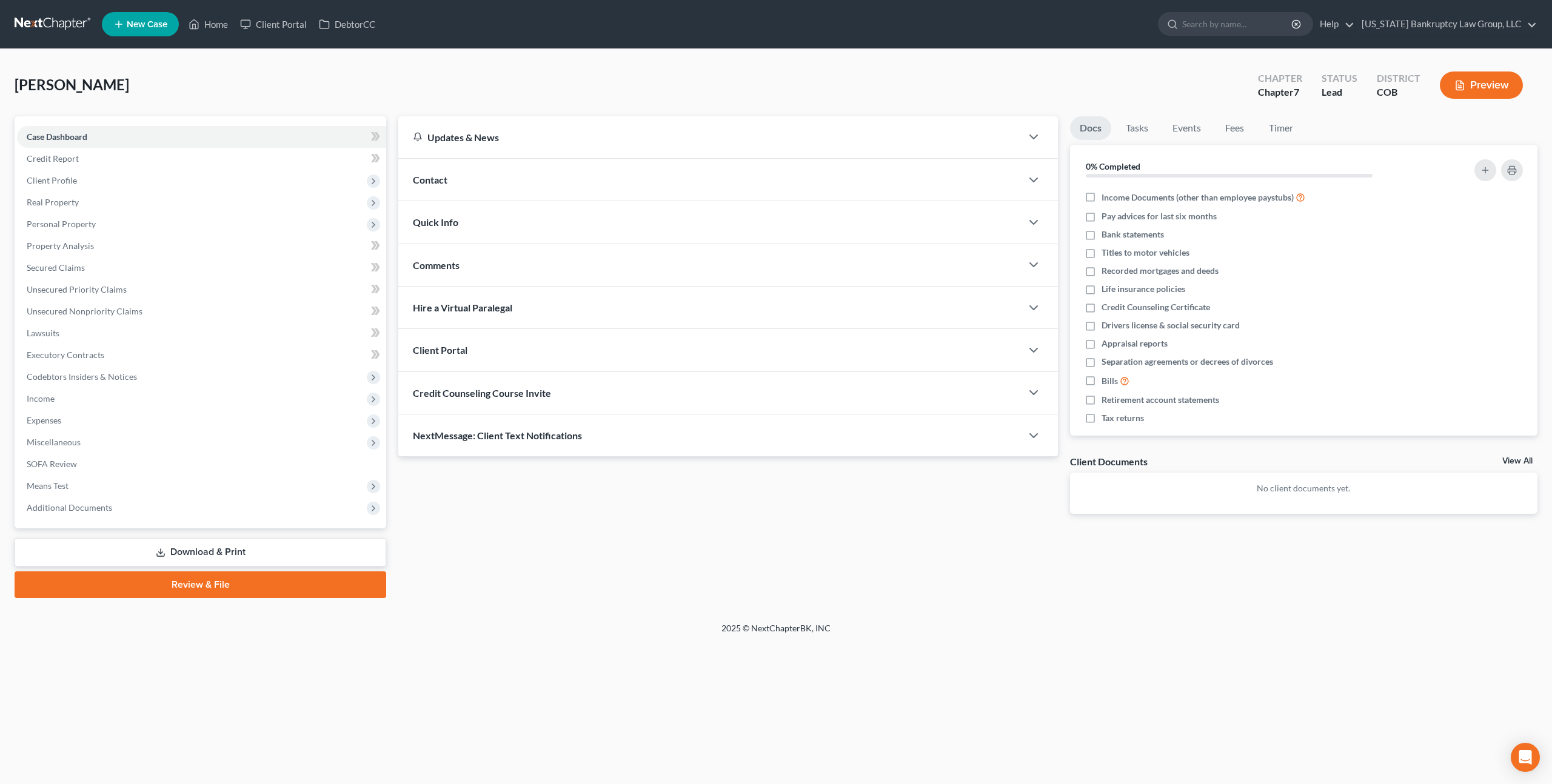
click at [493, 348] on div "Client Portal" at bounding box center [710, 350] width 623 height 42
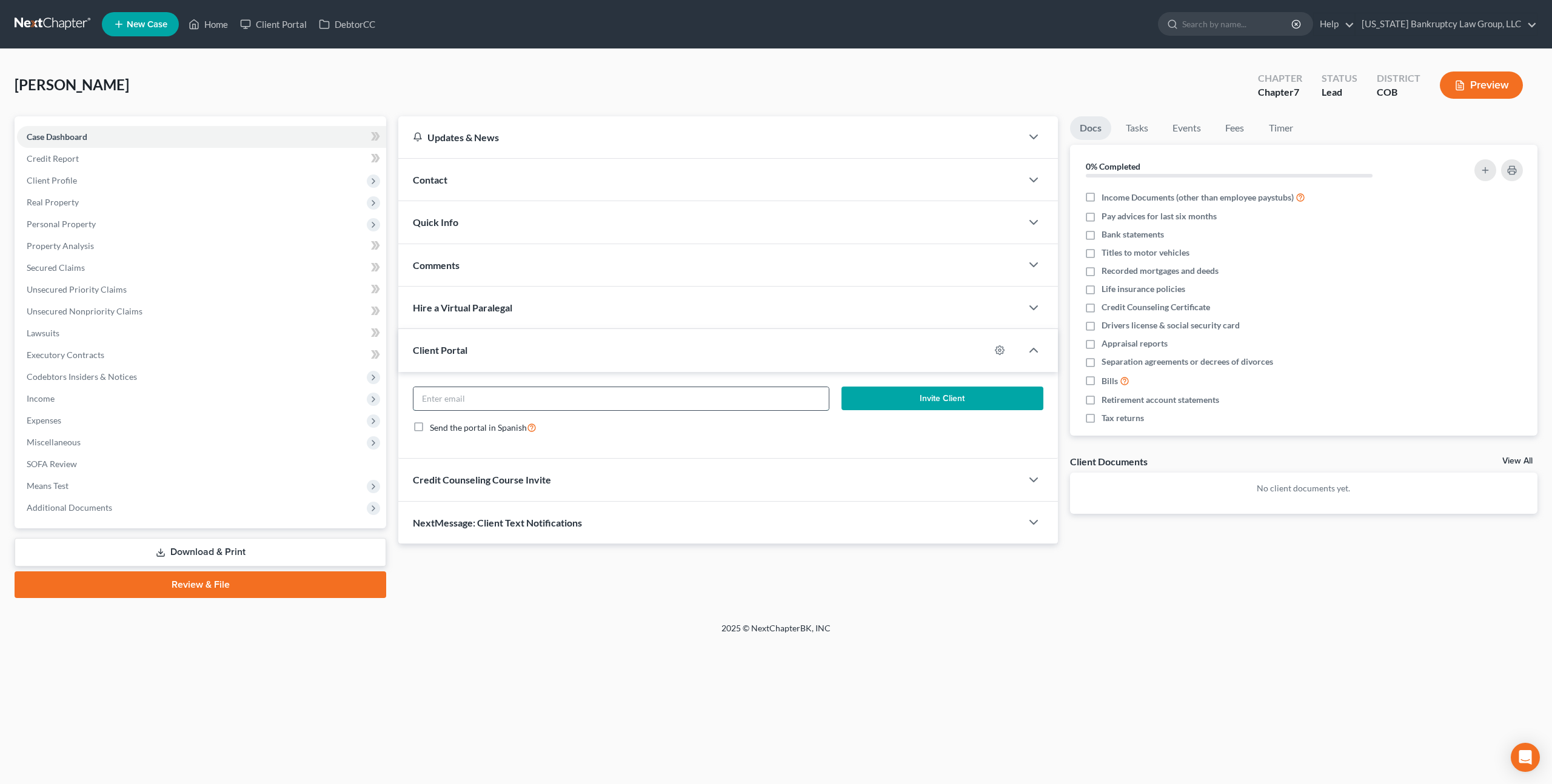
click at [505, 397] on input "email" at bounding box center [621, 398] width 415 height 23
paste input "[EMAIL_ADDRESS][DOMAIN_NAME]"
type input "[EMAIL_ADDRESS][DOMAIN_NAME]"
click at [860, 406] on button "Invite Client" at bounding box center [942, 398] width 202 height 24
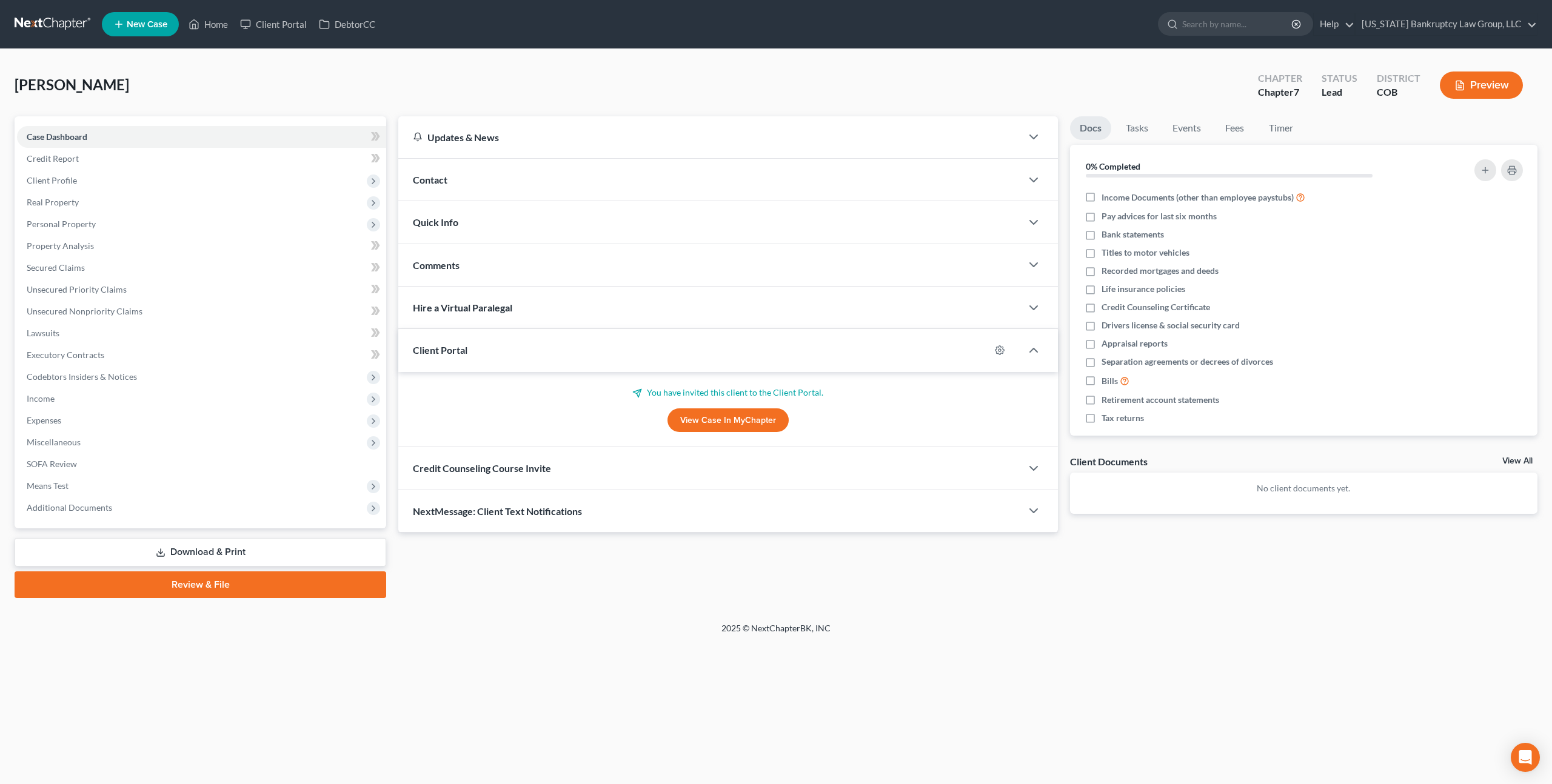
click at [534, 471] on span "Credit Counseling Course Invite" at bounding box center [482, 468] width 138 height 12
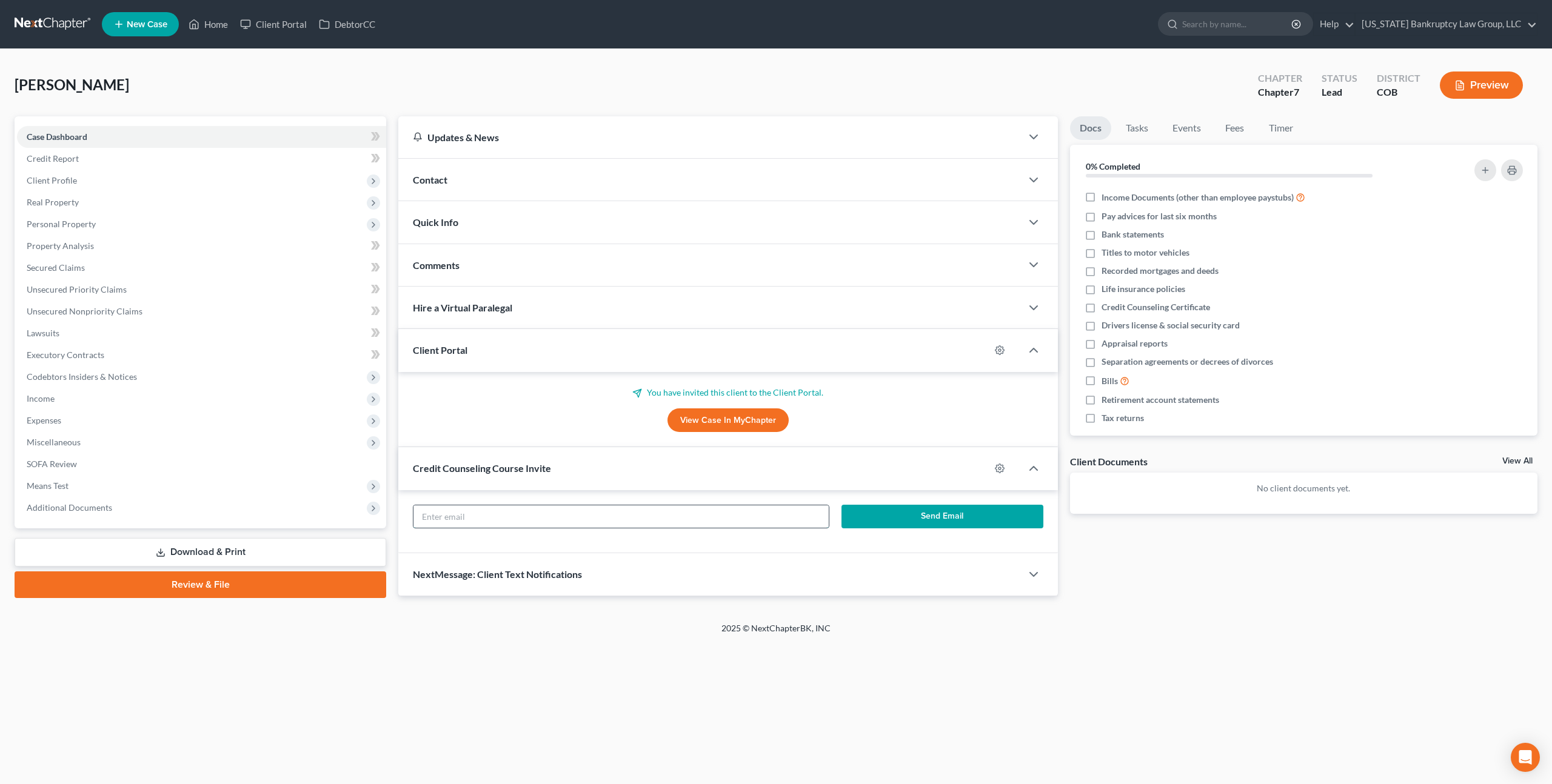
click at [537, 517] on input "text" at bounding box center [621, 516] width 415 height 23
paste input "[EMAIL_ADDRESS][DOMAIN_NAME]"
type input "[EMAIL_ADDRESS][DOMAIN_NAME]"
click at [904, 517] on button "Send Email" at bounding box center [942, 517] width 202 height 24
